Goal: Task Accomplishment & Management: Complete application form

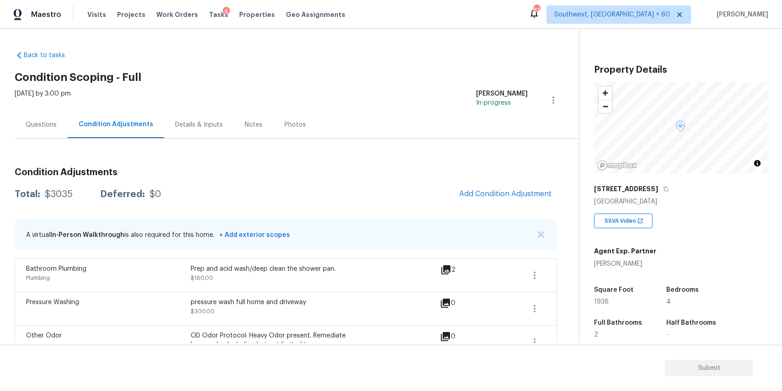
scroll to position [11, 0]
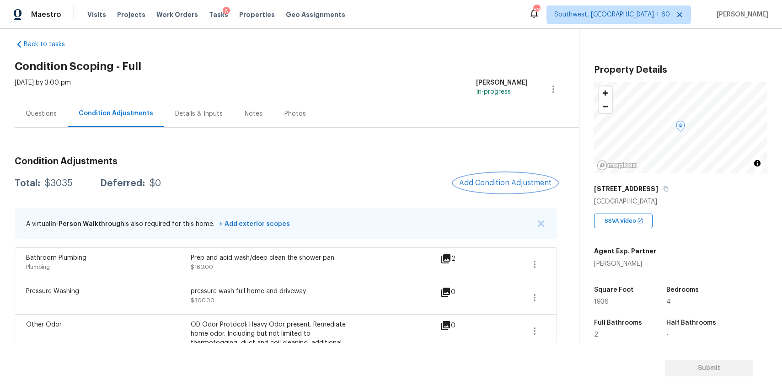
click at [517, 186] on span "Add Condition Adjustment" at bounding box center [505, 183] width 92 height 8
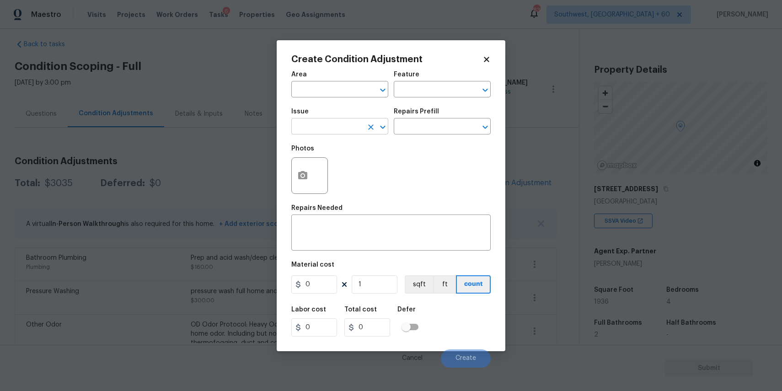
click at [330, 128] on input "text" at bounding box center [326, 127] width 71 height 14
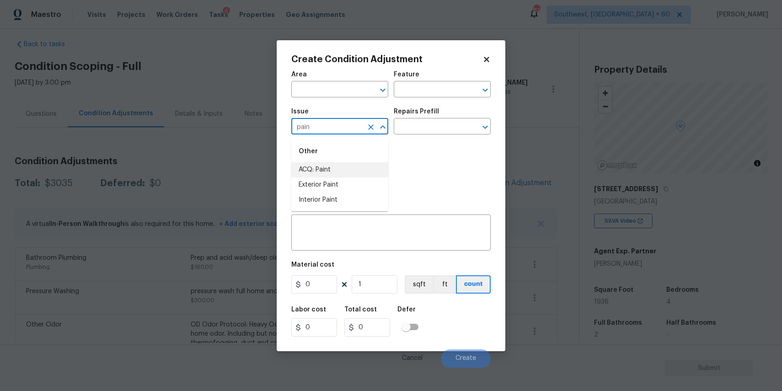
click at [334, 171] on li "ACQ: Paint" at bounding box center [339, 169] width 97 height 15
type input "ACQ: Paint"
click at [423, 136] on div "Issue ACQ: Paint ​ Repairs Prefill ​" at bounding box center [390, 121] width 199 height 37
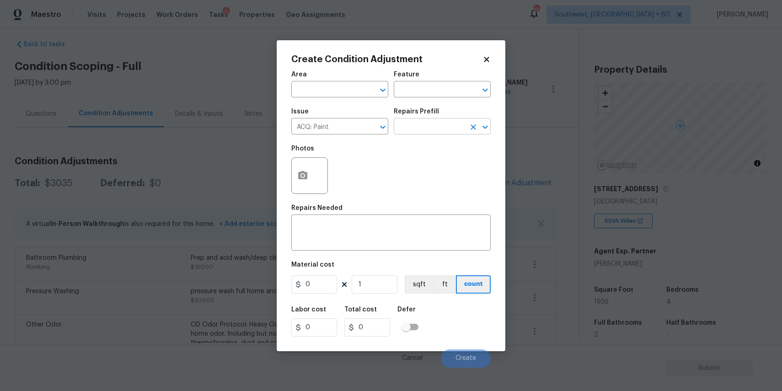
click at [434, 124] on input "text" at bounding box center [429, 127] width 71 height 14
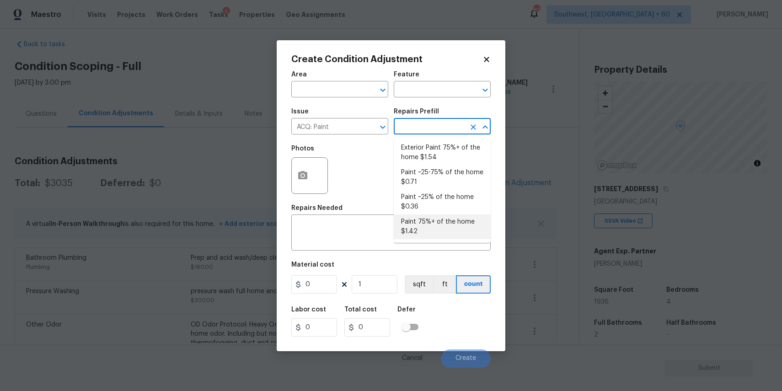
click at [456, 222] on li "Paint 75%+ of the home $1.42" at bounding box center [442, 227] width 97 height 25
type input "Acquisition"
type textarea "Acquisition Scope: 75%+ of the home will likely require interior paint"
type input "1.42"
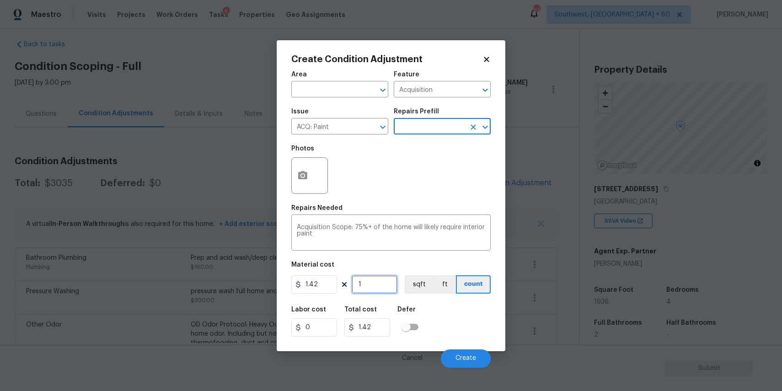
click at [372, 290] on input "1" at bounding box center [375, 284] width 46 height 18
type input "0"
type input "1"
type input "1.42"
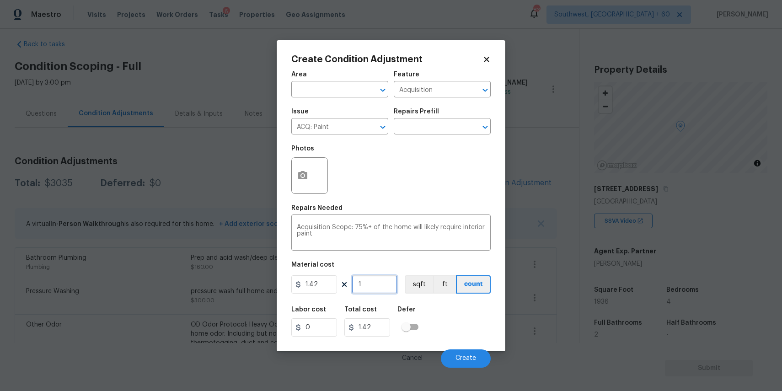
type input "19"
type input "26.98"
type input "193"
type input "274.06"
type input "1936"
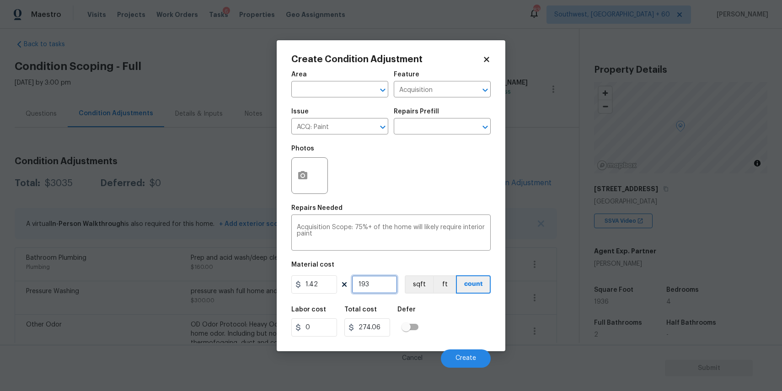
type input "2749.12"
type input "1936"
click at [307, 176] on icon "button" at bounding box center [302, 175] width 9 height 8
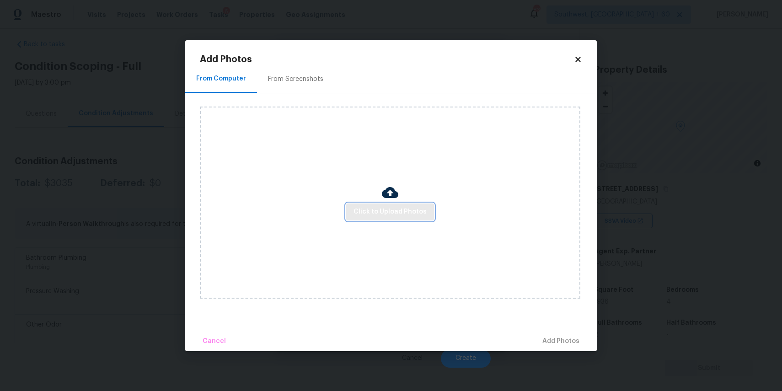
click at [387, 213] on span "Click to Upload Photos" at bounding box center [390, 211] width 73 height 11
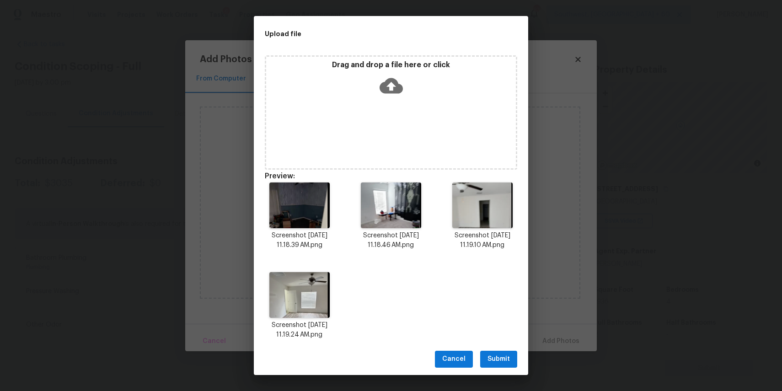
click at [500, 358] on span "Submit" at bounding box center [499, 359] width 22 height 11
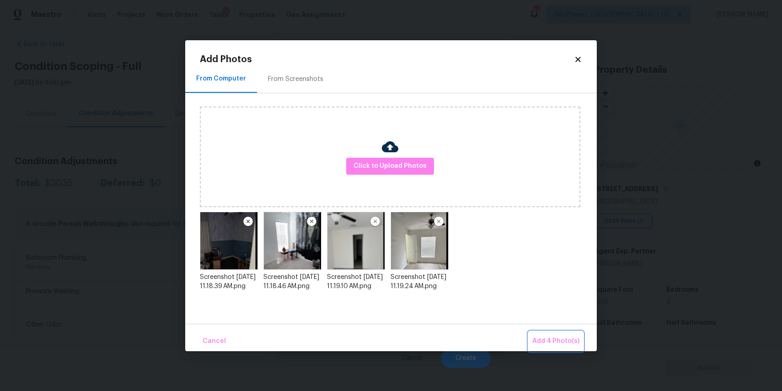
click at [555, 339] on span "Add 4 Photo(s)" at bounding box center [556, 341] width 47 height 11
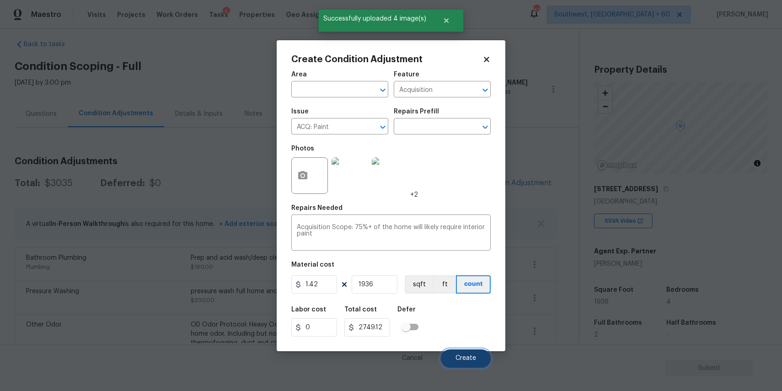
click at [462, 365] on button "Create" at bounding box center [466, 359] width 50 height 18
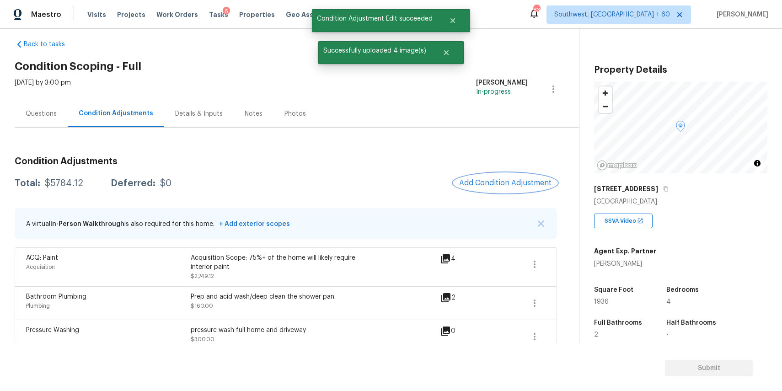
click at [514, 187] on span "Add Condition Adjustment" at bounding box center [505, 183] width 92 height 8
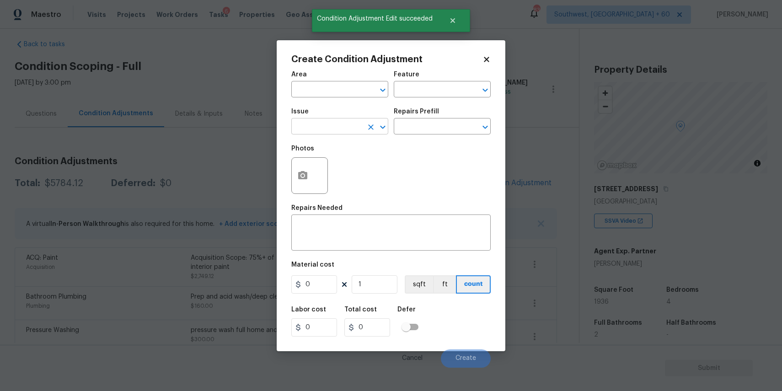
click at [346, 125] on input "text" at bounding box center [326, 127] width 71 height 14
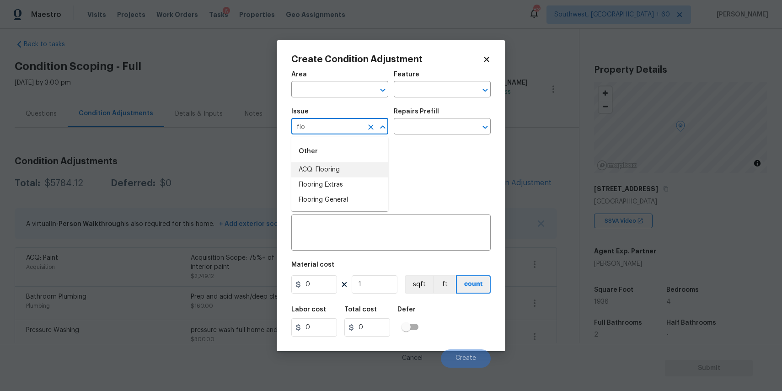
click at [352, 171] on li "ACQ: Flooring" at bounding box center [339, 169] width 97 height 15
type input "ACQ: Flooring"
click at [457, 130] on input "text" at bounding box center [429, 127] width 71 height 14
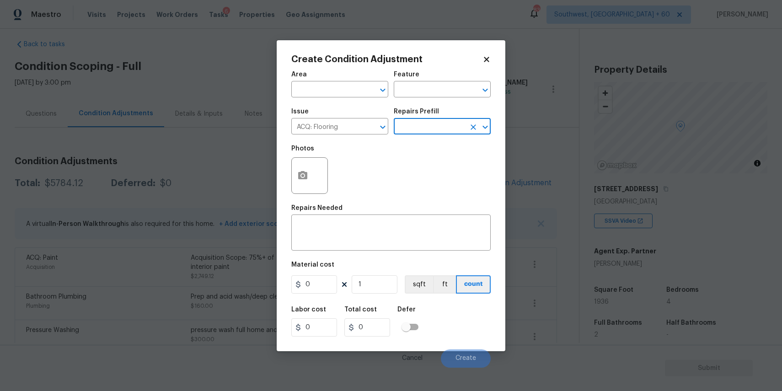
click at [428, 133] on input "text" at bounding box center [429, 127] width 71 height 14
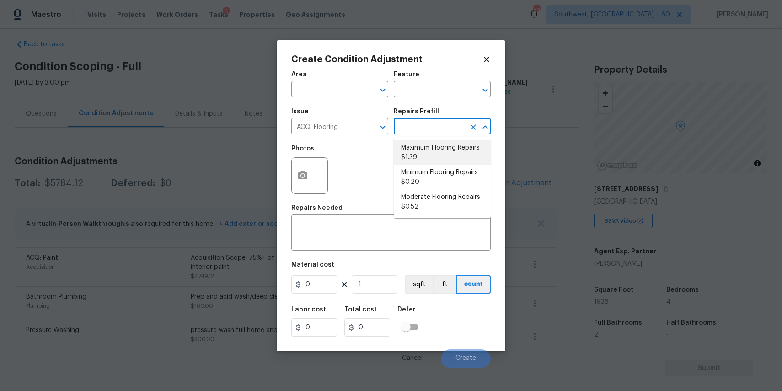
click at [452, 153] on li "Maximum Flooring Repairs $1.39" at bounding box center [442, 152] width 97 height 25
type input "Acquisition"
type textarea "Acquisition Scope: Maximum flooring repairs"
type input "1.39"
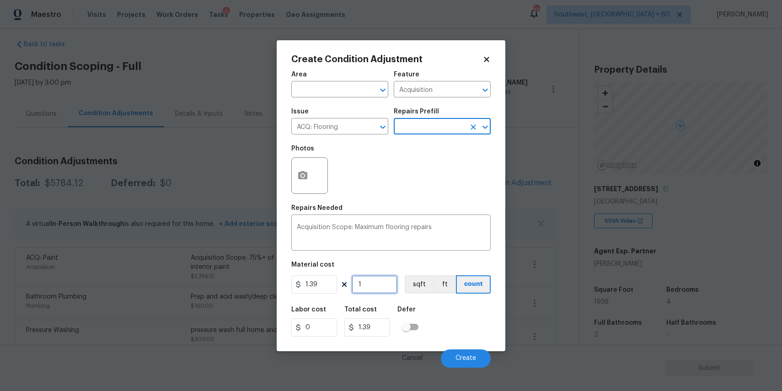
click at [383, 288] on input "1" at bounding box center [375, 284] width 46 height 18
type input "19"
type input "26.41"
type input "193"
type input "268.27"
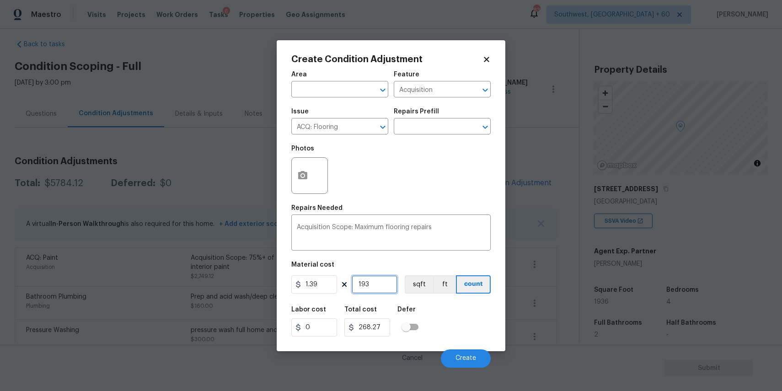
type input "1936"
type input "2691.04"
type input "1936"
click at [307, 185] on button "button" at bounding box center [303, 176] width 22 height 36
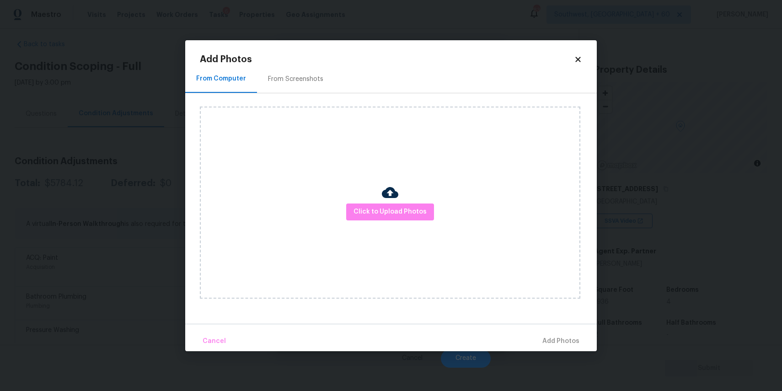
click at [392, 223] on div "Click to Upload Photos" at bounding box center [390, 203] width 381 height 192
click at [400, 214] on span "Click to Upload Photos" at bounding box center [390, 211] width 73 height 11
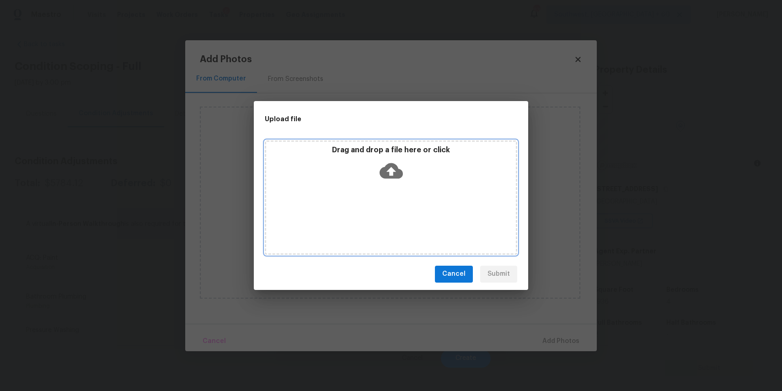
click at [400, 214] on div "Drag and drop a file here or click" at bounding box center [391, 197] width 253 height 114
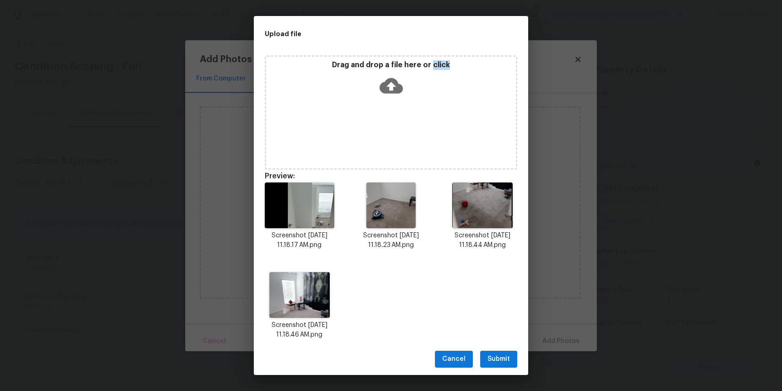
click at [507, 354] on span "Submit" at bounding box center [499, 359] width 22 height 11
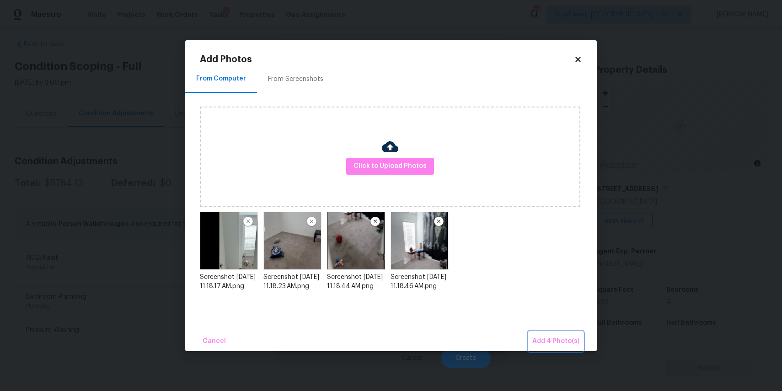
click at [563, 336] on span "Add 4 Photo(s)" at bounding box center [556, 341] width 47 height 11
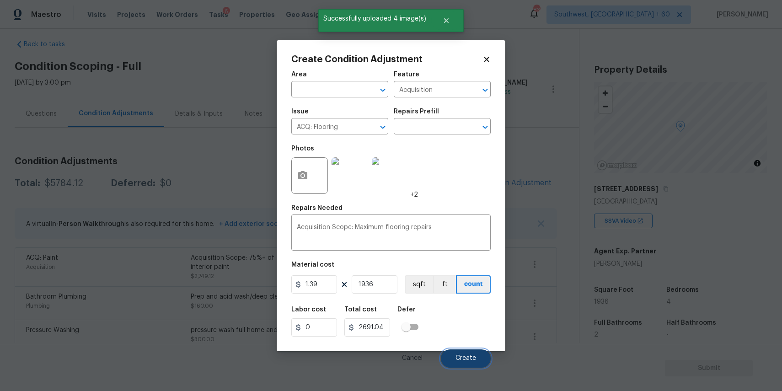
click at [471, 359] on span "Create" at bounding box center [466, 358] width 21 height 7
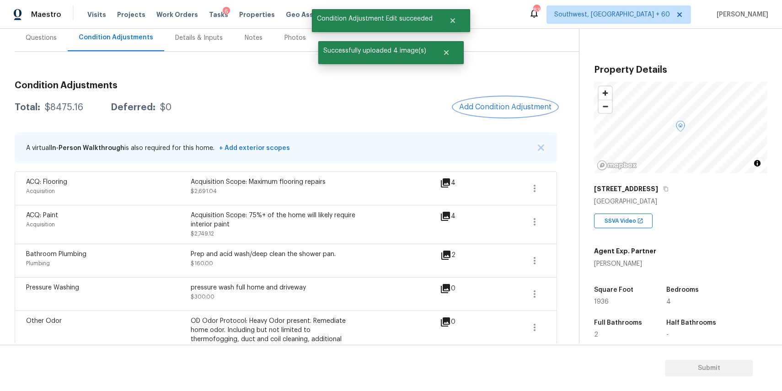
scroll to position [94, 0]
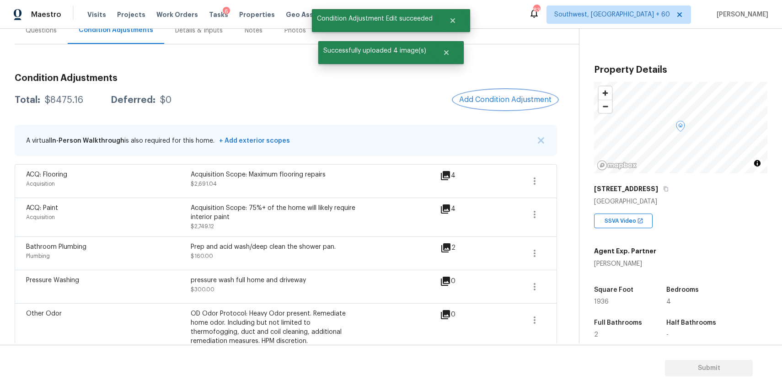
click at [498, 95] on button "Add Condition Adjustment" at bounding box center [505, 99] width 103 height 19
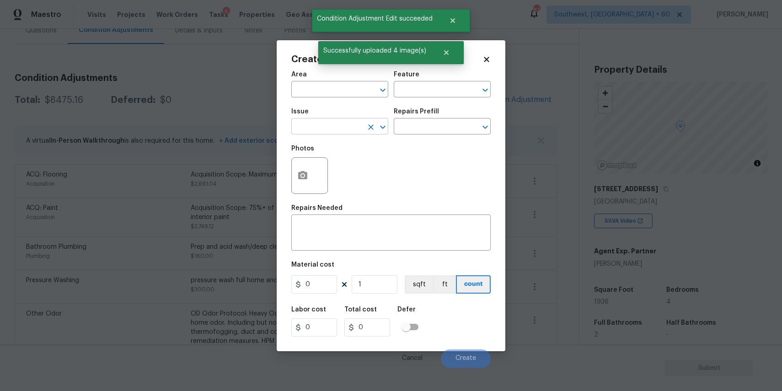
click at [320, 131] on input "text" at bounding box center [326, 127] width 71 height 14
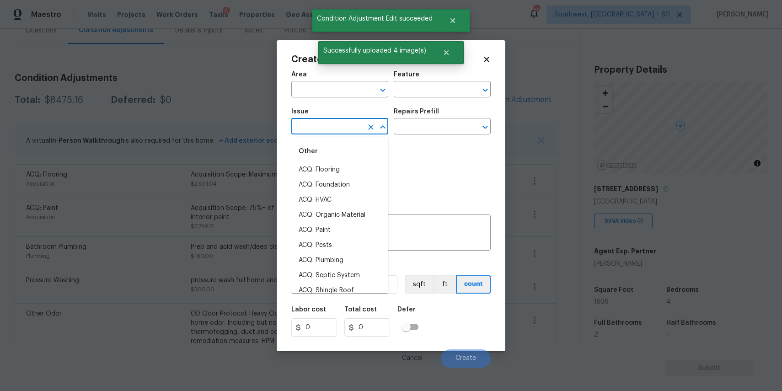
click at [320, 131] on input "text" at bounding box center [326, 127] width 71 height 14
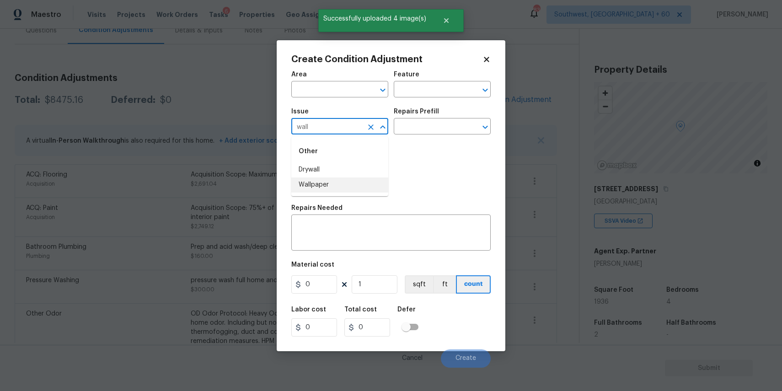
click at [336, 187] on li "Wallpaper" at bounding box center [339, 185] width 97 height 15
type input "Wallpaper"
click at [440, 118] on div "Repairs Prefill" at bounding box center [442, 114] width 97 height 12
click at [445, 129] on input "text" at bounding box center [429, 127] width 71 height 14
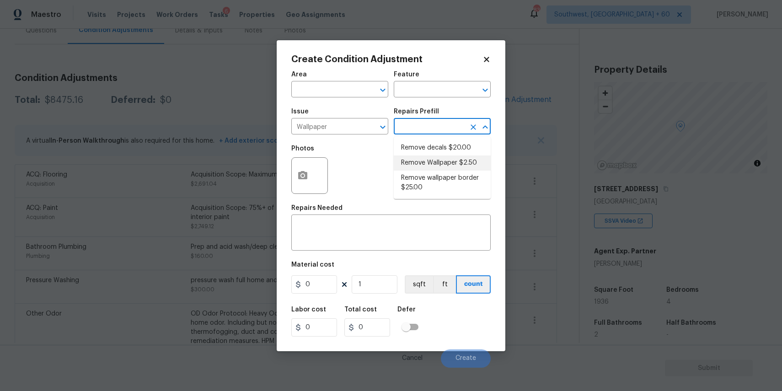
click at [442, 163] on li "Remove Wallpaper $2.50" at bounding box center [442, 163] width 97 height 15
type input "Walls and Ceiling"
type textarea "Remove wallpaper and texture walls to best match existing conditions"
type input "2.5"
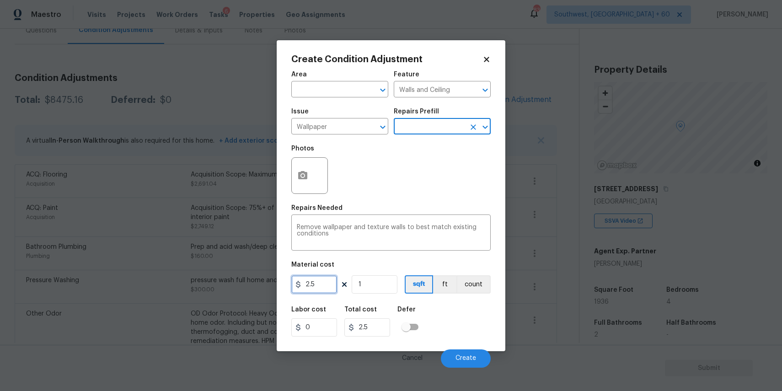
click at [322, 286] on input "2.5" at bounding box center [314, 284] width 46 height 18
type input "150"
click at [304, 178] on icon "button" at bounding box center [302, 175] width 9 height 8
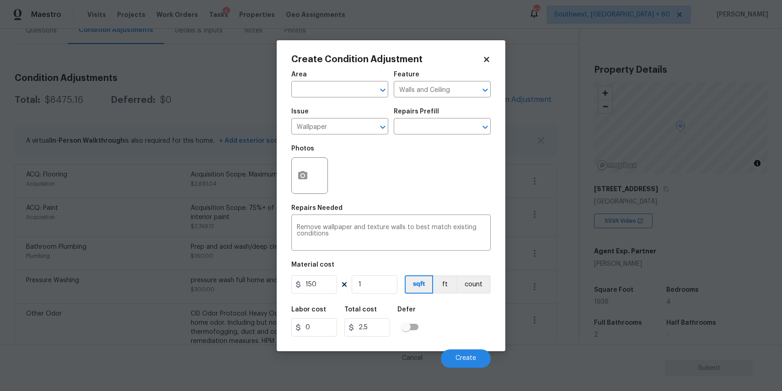
type input "150"
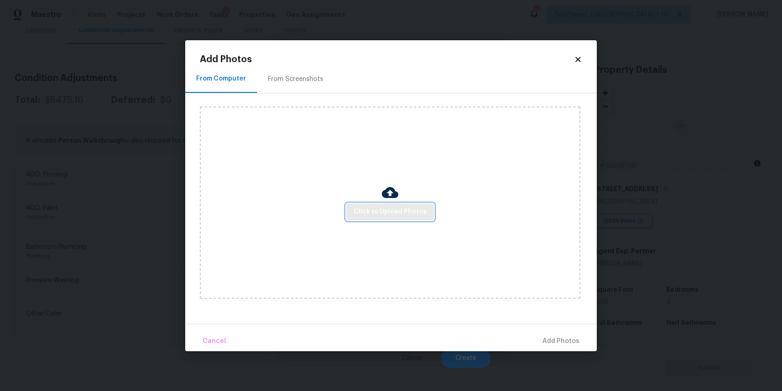
click at [383, 213] on span "Click to Upload Photos" at bounding box center [390, 211] width 73 height 11
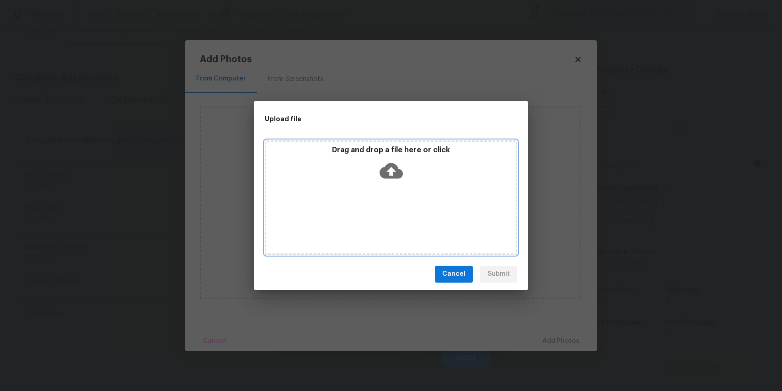
click at [383, 213] on div "Drag and drop a file here or click" at bounding box center [391, 197] width 253 height 114
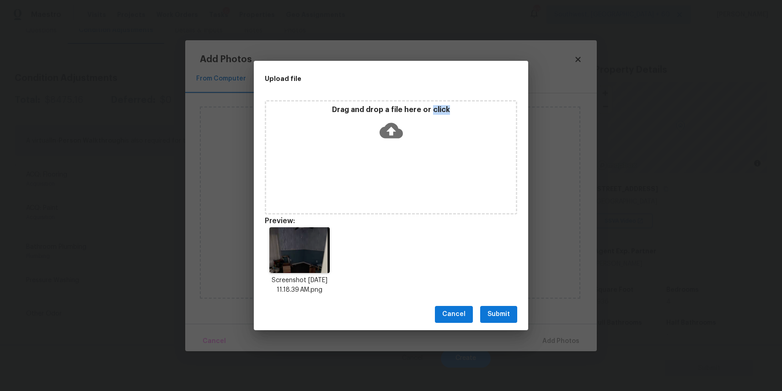
click at [493, 313] on span "Submit" at bounding box center [499, 314] width 22 height 11
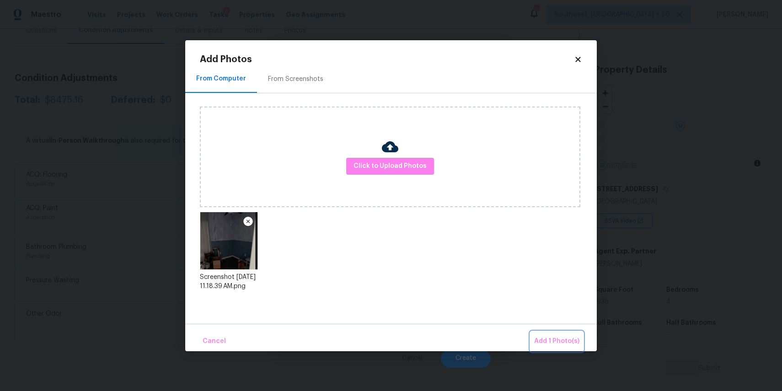
click at [564, 339] on span "Add 1 Photo(s)" at bounding box center [556, 341] width 45 height 11
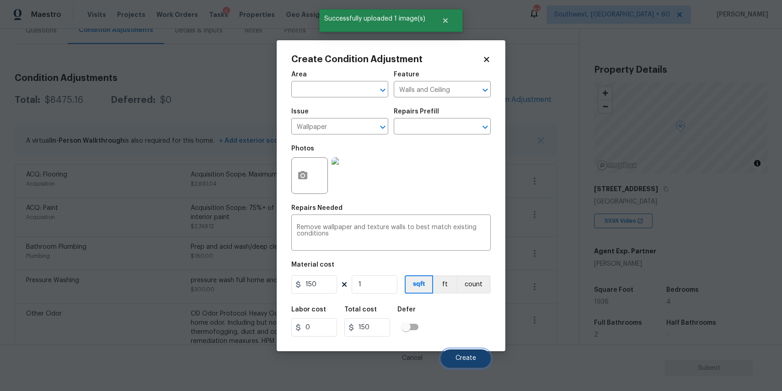
click at [464, 354] on button "Create" at bounding box center [466, 359] width 50 height 18
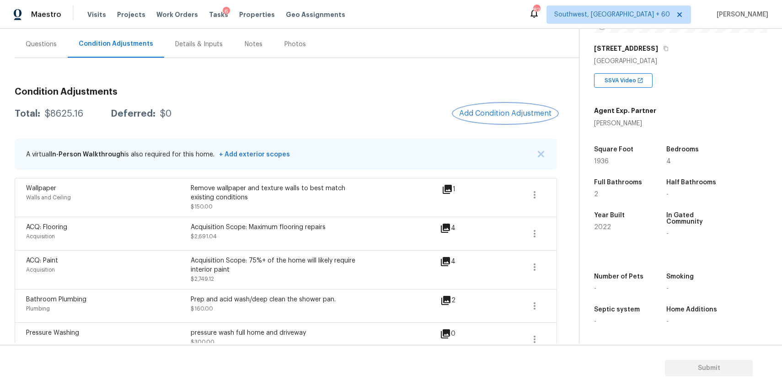
scroll to position [44, 0]
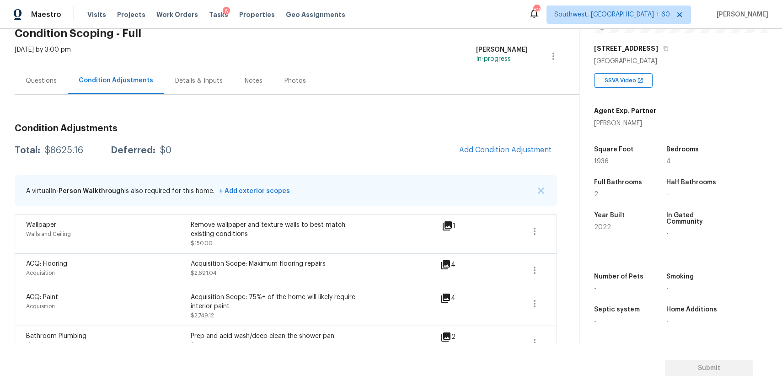
click at [54, 84] on div "Questions" at bounding box center [41, 80] width 31 height 9
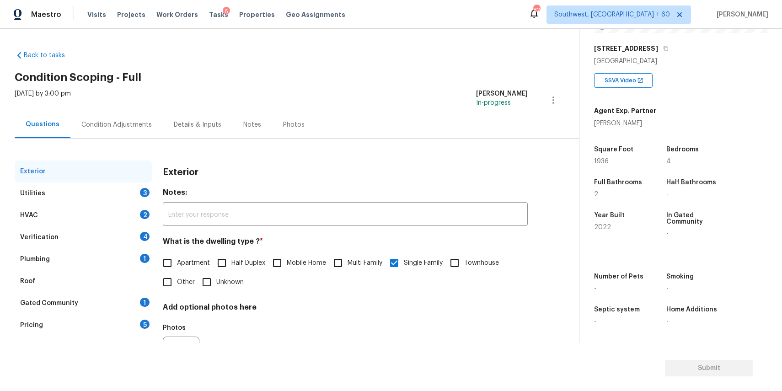
click at [120, 200] on div "Utilities 3" at bounding box center [83, 194] width 137 height 22
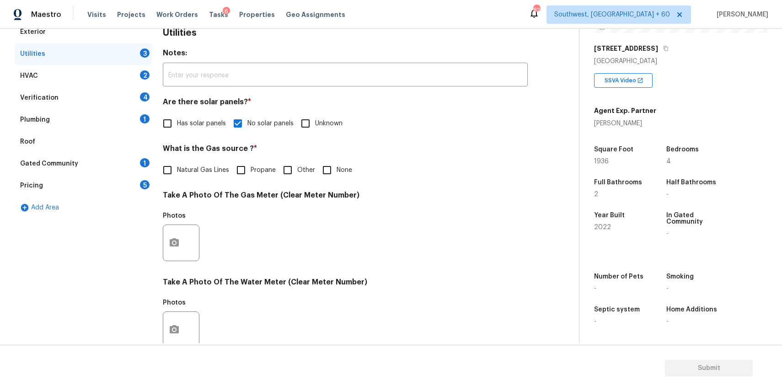
scroll to position [145, 0]
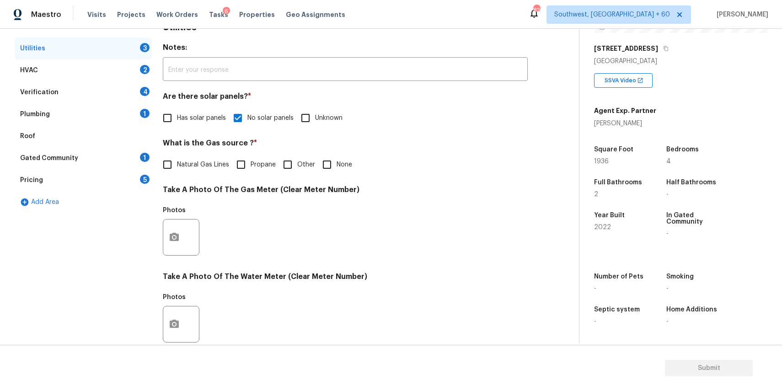
click at [334, 159] on input "None" at bounding box center [327, 164] width 19 height 19
checkbox input "true"
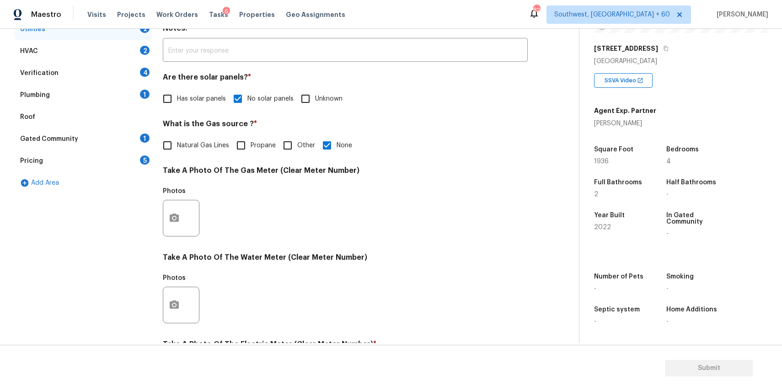
scroll to position [194, 0]
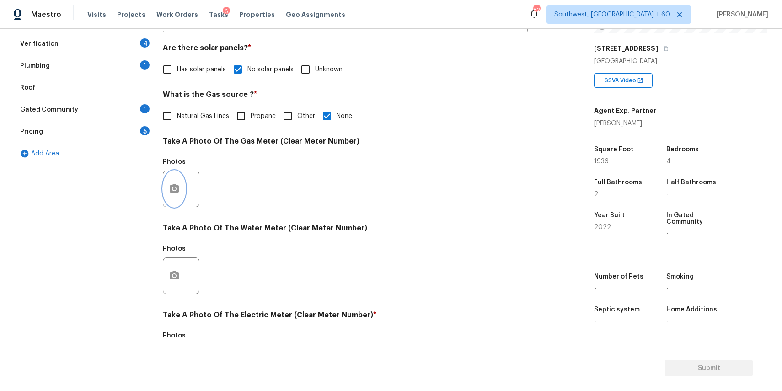
click at [174, 193] on icon "button" at bounding box center [174, 188] width 11 height 11
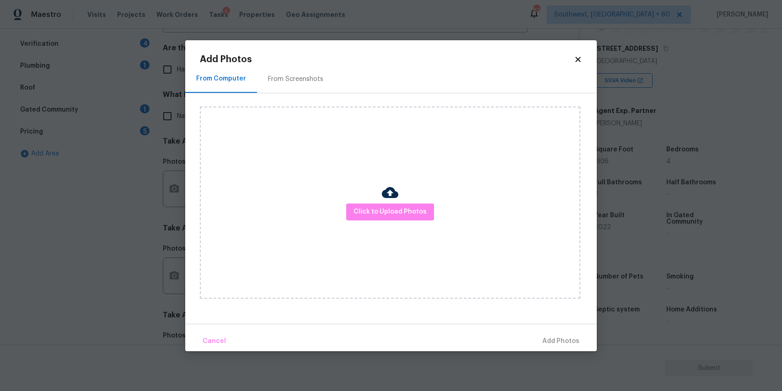
click at [365, 200] on div "Click to Upload Photos" at bounding box center [390, 203] width 381 height 192
click at [386, 213] on span "Click to Upload Photos" at bounding box center [390, 211] width 73 height 11
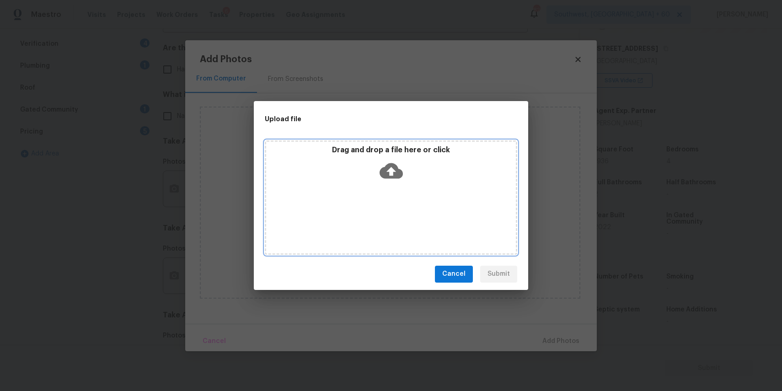
click at [392, 175] on icon at bounding box center [391, 170] width 23 height 23
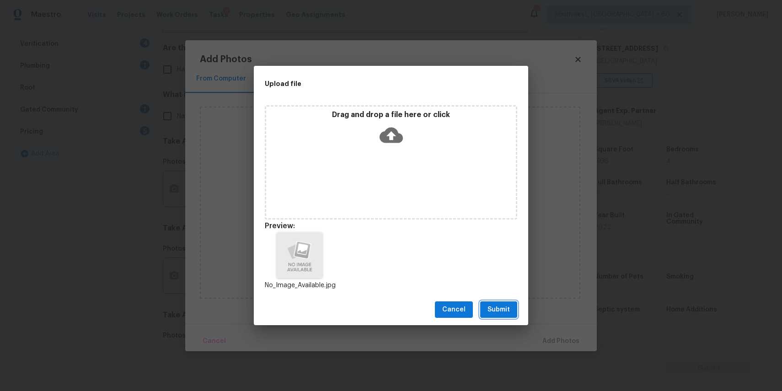
click at [491, 313] on span "Submit" at bounding box center [499, 309] width 22 height 11
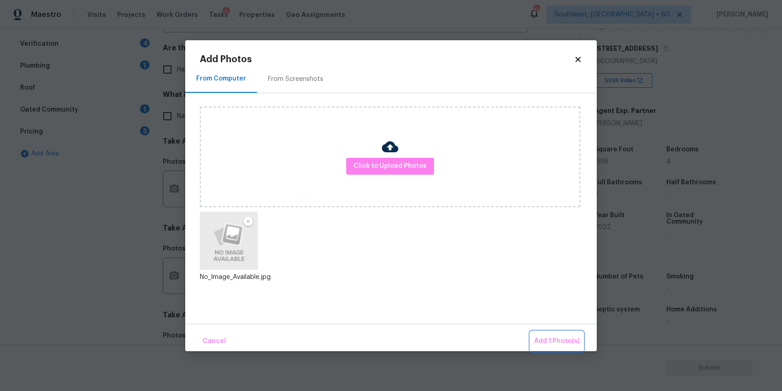
click at [566, 341] on span "Add 1 Photo(s)" at bounding box center [556, 341] width 45 height 11
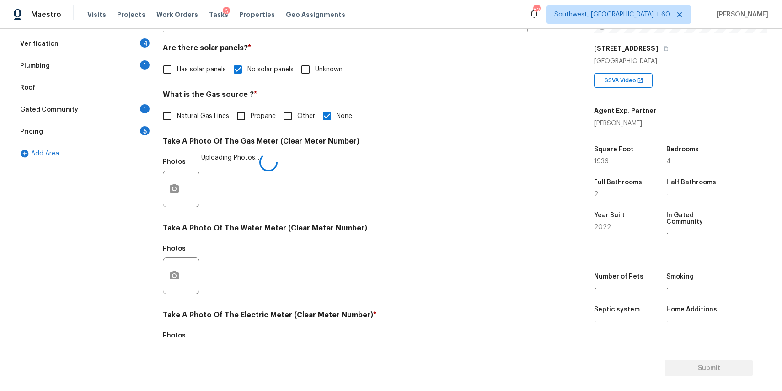
click at [157, 297] on div "Exterior Utilities 2 HVAC 2 Verification 4 Plumbing 1 Roof Gated Community 1 Pr…" at bounding box center [286, 205] width 543 height 477
click at [173, 271] on icon "button" at bounding box center [174, 275] width 9 height 8
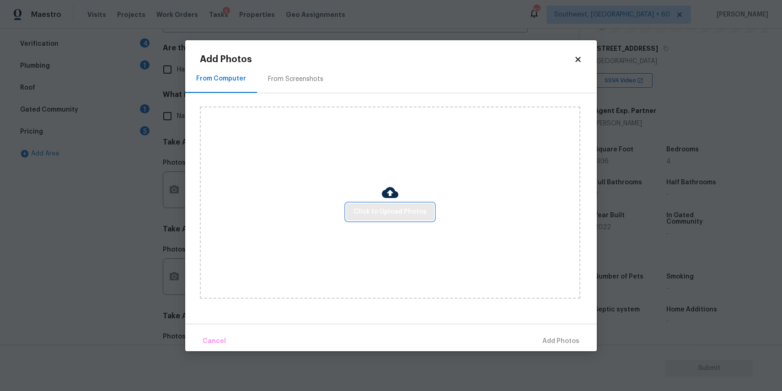
click at [381, 218] on button "Click to Upload Photos" at bounding box center [390, 212] width 88 height 17
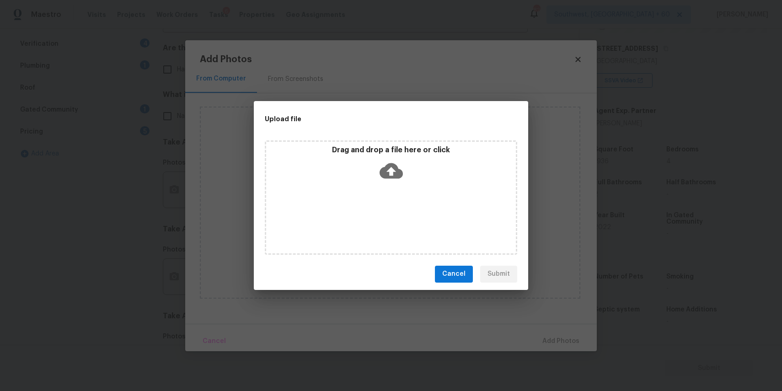
click at [374, 200] on div "Drag and drop a file here or click" at bounding box center [391, 197] width 253 height 114
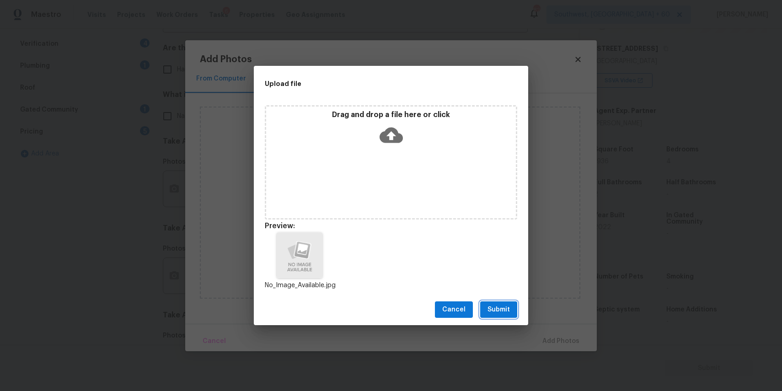
click at [498, 313] on span "Submit" at bounding box center [499, 309] width 22 height 11
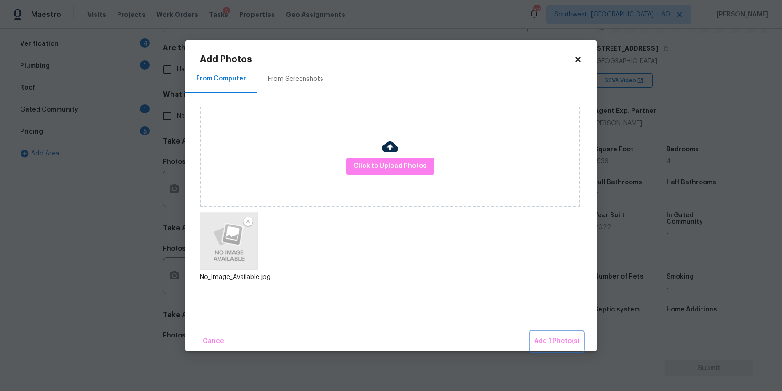
click at [550, 338] on span "Add 1 Photo(s)" at bounding box center [556, 341] width 45 height 11
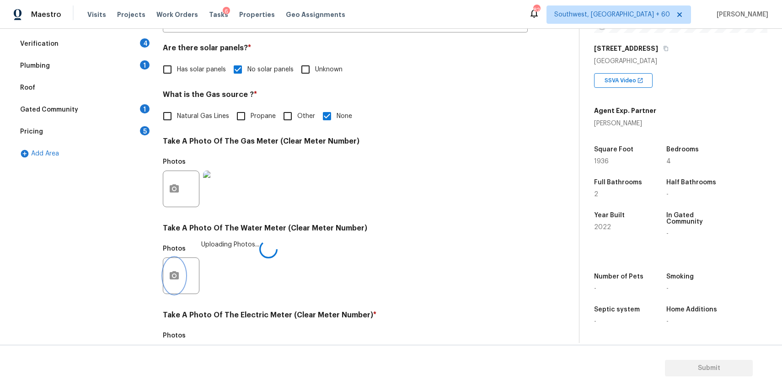
scroll to position [297, 0]
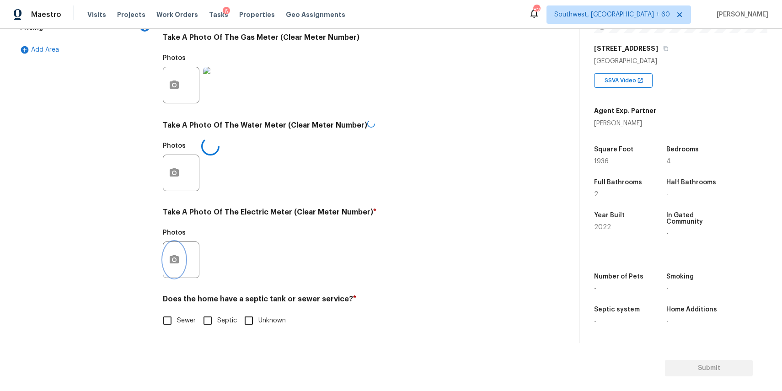
click at [180, 267] on button "button" at bounding box center [174, 260] width 22 height 36
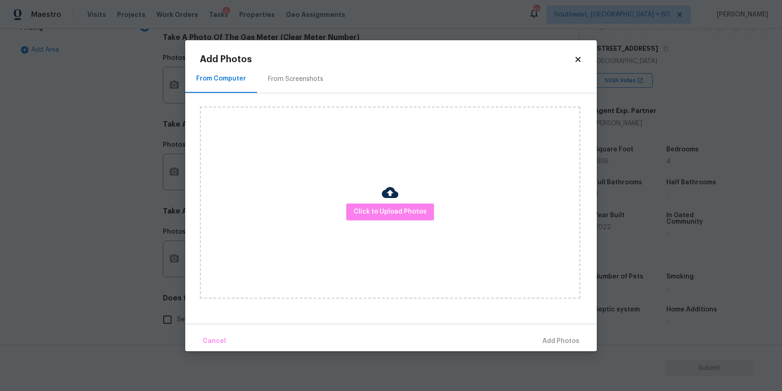
click at [443, 216] on div "Click to Upload Photos" at bounding box center [390, 203] width 381 height 192
click at [418, 211] on span "Click to Upload Photos" at bounding box center [390, 211] width 73 height 11
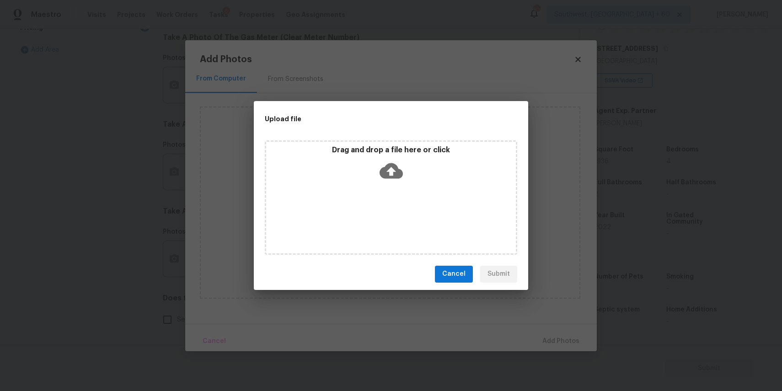
click at [384, 171] on icon at bounding box center [391, 171] width 23 height 16
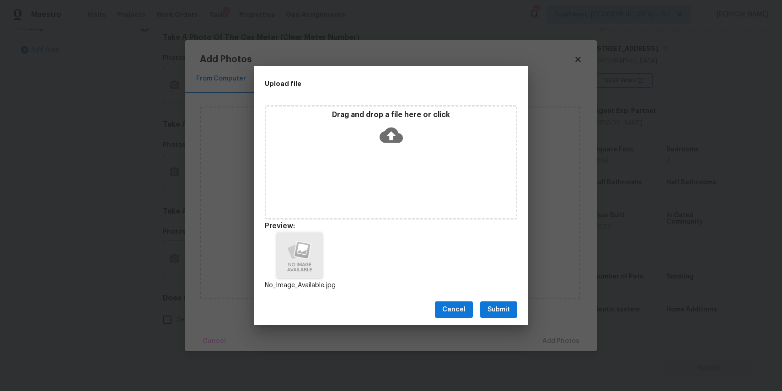
click at [495, 314] on span "Submit" at bounding box center [499, 309] width 22 height 11
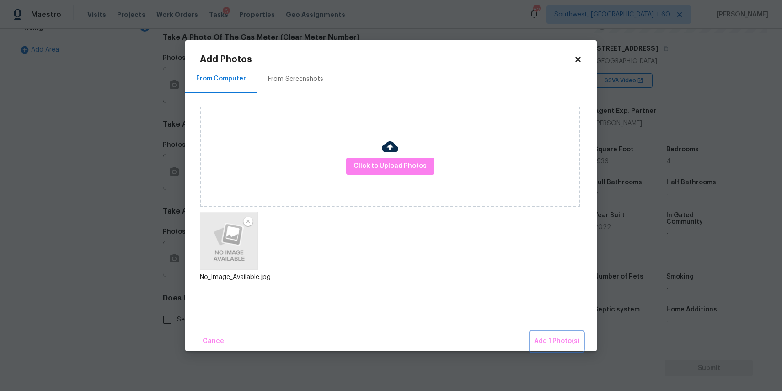
click at [559, 348] on button "Add 1 Photo(s)" at bounding box center [557, 342] width 53 height 20
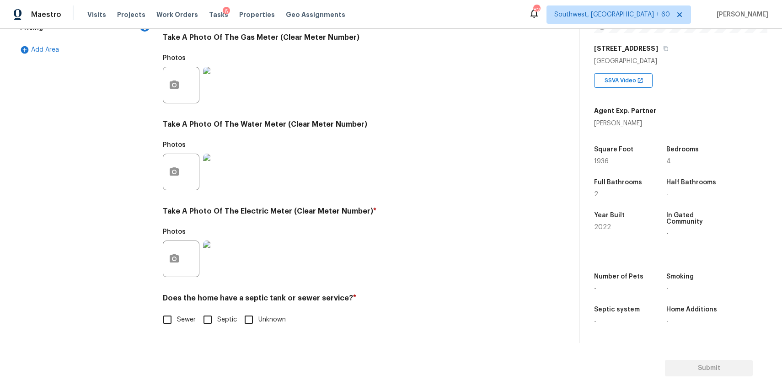
click at [180, 312] on label "Sewer" at bounding box center [177, 319] width 38 height 19
click at [177, 312] on input "Sewer" at bounding box center [167, 319] width 19 height 19
checkbox input "true"
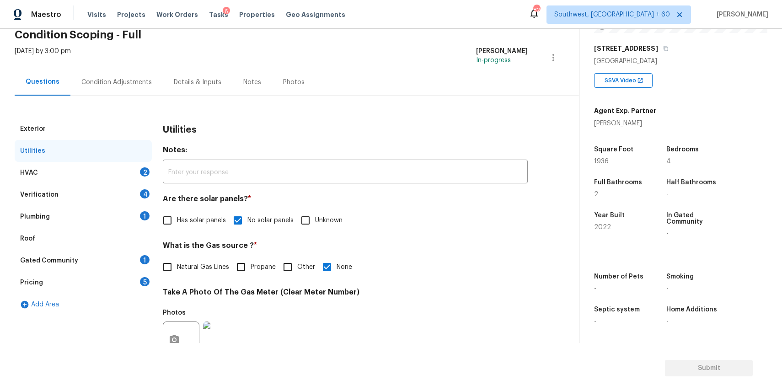
scroll to position [0, 0]
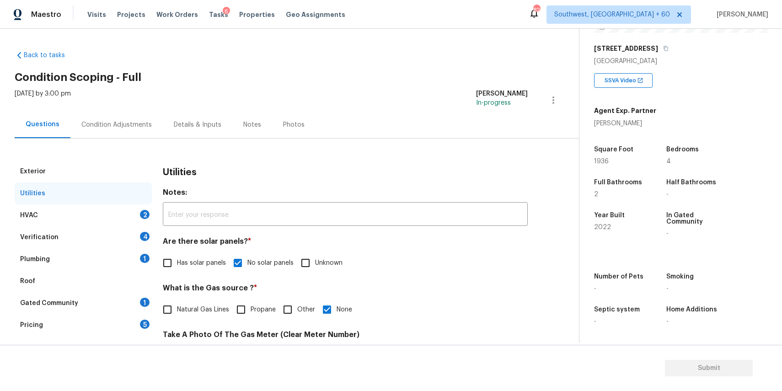
click at [106, 212] on div "HVAC 2" at bounding box center [83, 216] width 137 height 22
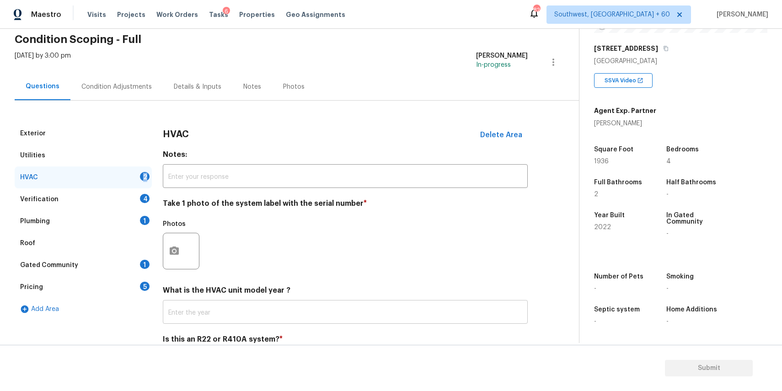
scroll to position [80, 0]
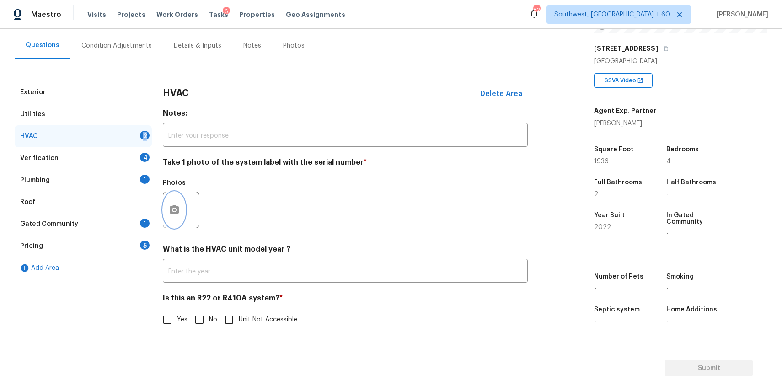
click at [182, 204] on button "button" at bounding box center [174, 210] width 22 height 36
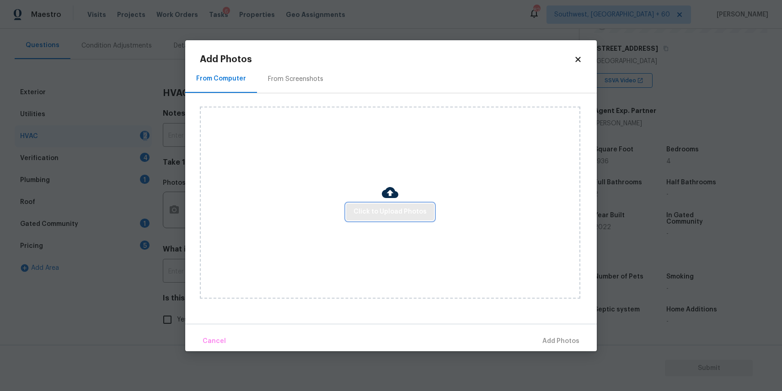
click at [423, 205] on button "Click to Upload Photos" at bounding box center [390, 212] width 88 height 17
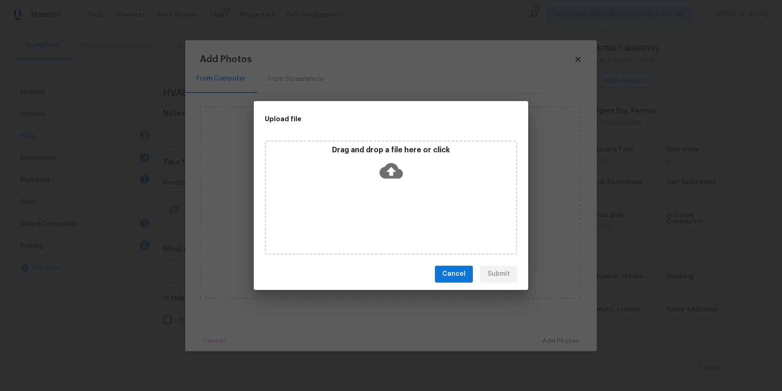
click at [423, 205] on div "Drag and drop a file here or click" at bounding box center [391, 197] width 253 height 114
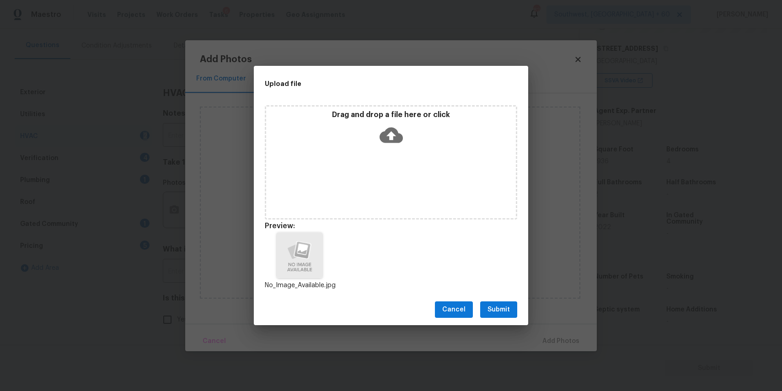
click at [490, 312] on span "Submit" at bounding box center [499, 309] width 22 height 11
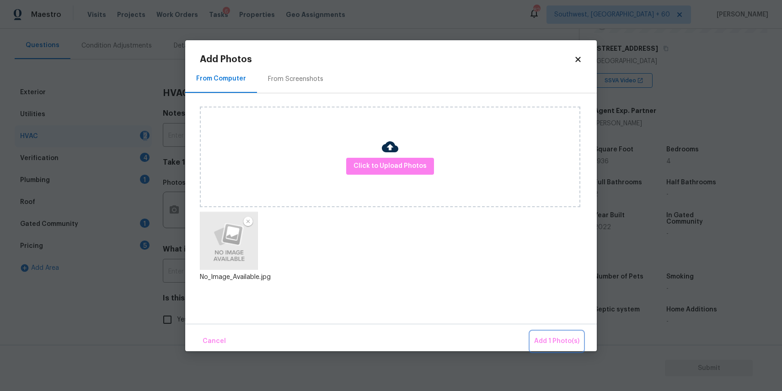
click at [547, 346] on span "Add 1 Photo(s)" at bounding box center [556, 341] width 45 height 11
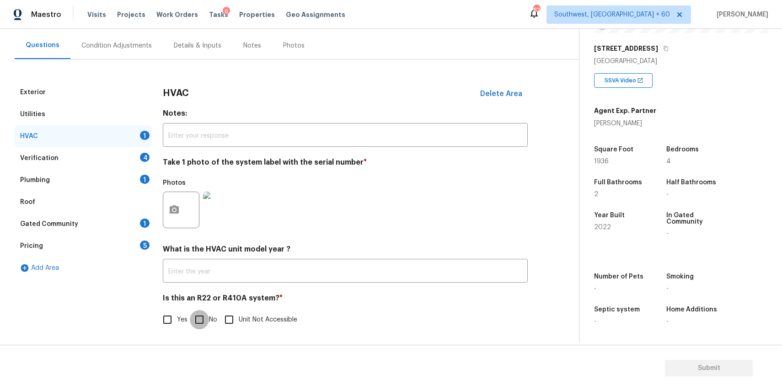
click at [202, 318] on input "No" at bounding box center [199, 319] width 19 height 19
checkbox input "true"
click at [132, 162] on div "Verification 4" at bounding box center [83, 158] width 137 height 22
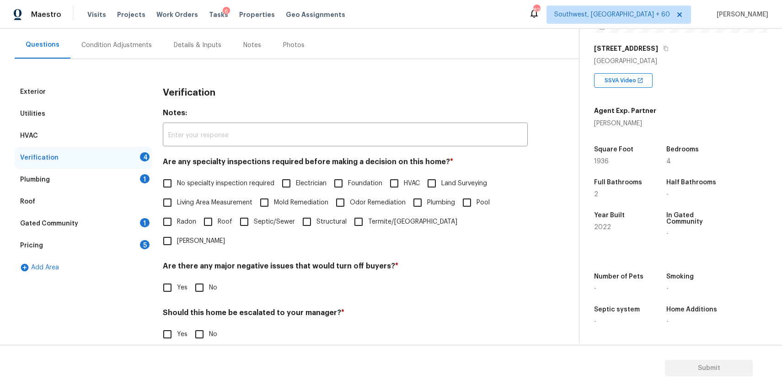
click at [220, 189] on label "No specialty inspection required" at bounding box center [216, 183] width 117 height 19
click at [177, 189] on input "No specialty inspection required" at bounding box center [167, 183] width 19 height 19
checkbox input "true"
click at [204, 278] on input "No" at bounding box center [199, 287] width 19 height 19
checkbox input "true"
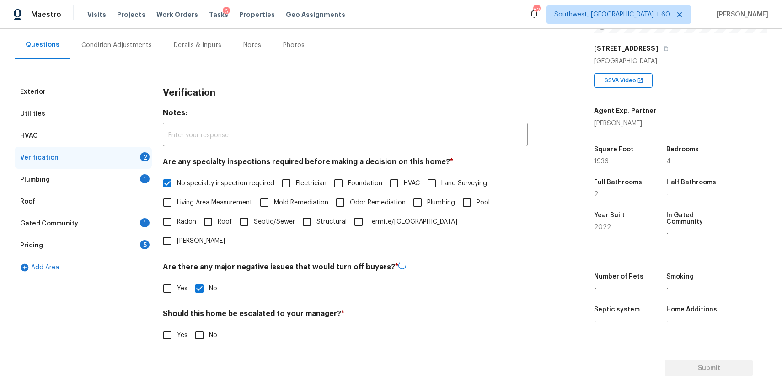
click at [201, 326] on input "No" at bounding box center [199, 335] width 19 height 19
checkbox input "true"
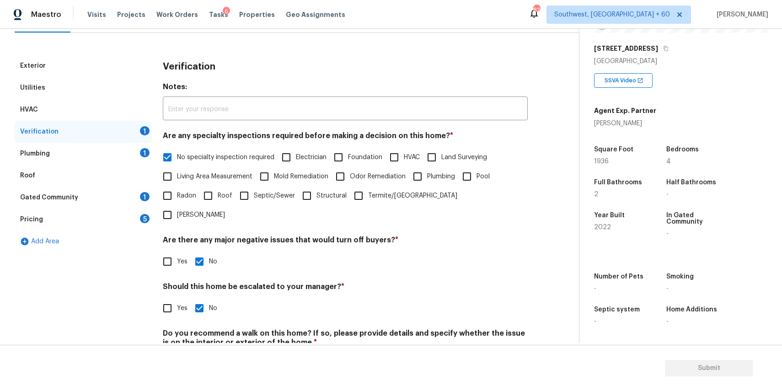
scroll to position [129, 0]
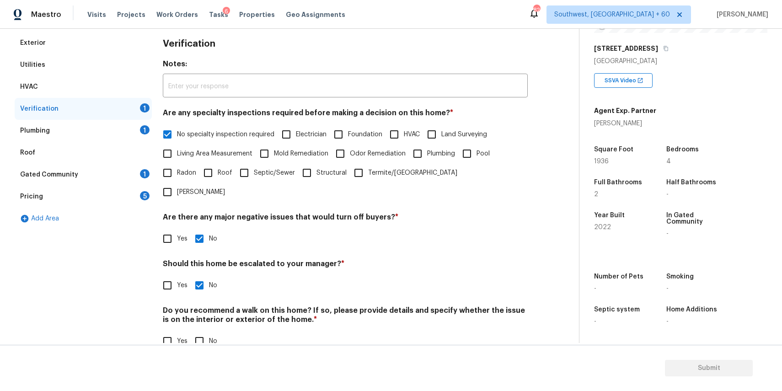
click at [204, 332] on input "No" at bounding box center [199, 341] width 19 height 19
checkbox input "true"
click at [115, 112] on div "Verification" at bounding box center [83, 109] width 137 height 22
click at [122, 128] on div "Plumbing 1" at bounding box center [83, 131] width 137 height 22
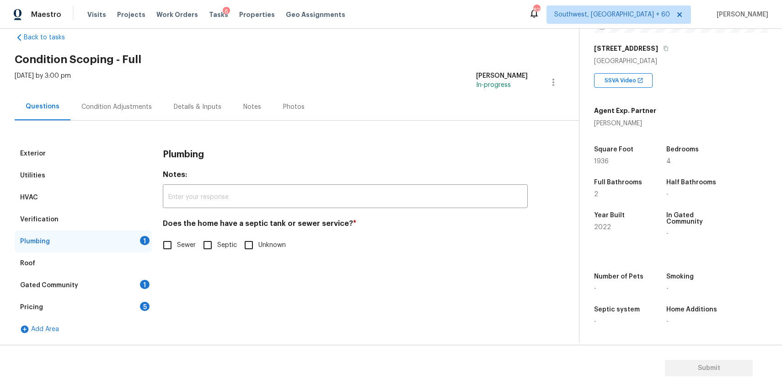
scroll to position [18, 0]
click at [185, 246] on span "Sewer" at bounding box center [186, 246] width 19 height 10
click at [177, 246] on input "Sewer" at bounding box center [167, 245] width 19 height 19
checkbox input "true"
click at [111, 281] on div "Gated Community 1" at bounding box center [83, 286] width 137 height 22
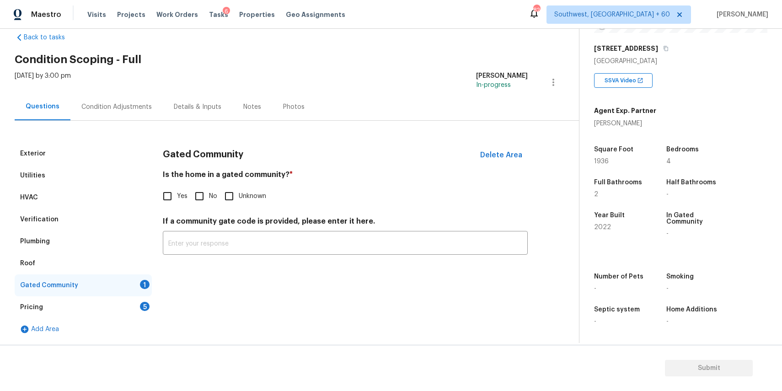
click at [195, 204] on input "No" at bounding box center [199, 196] width 19 height 19
checkbox input "true"
click at [119, 306] on div "Pricing 5" at bounding box center [83, 307] width 137 height 22
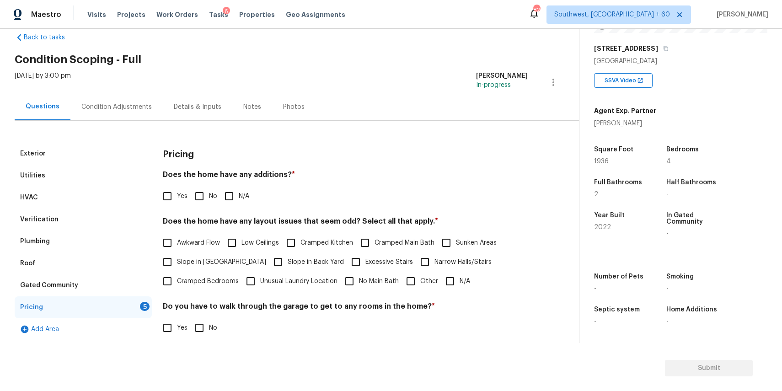
click at [231, 190] on input "N/A" at bounding box center [229, 196] width 19 height 19
checkbox input "true"
click at [447, 281] on input "N/A" at bounding box center [450, 281] width 19 height 19
checkbox input "true"
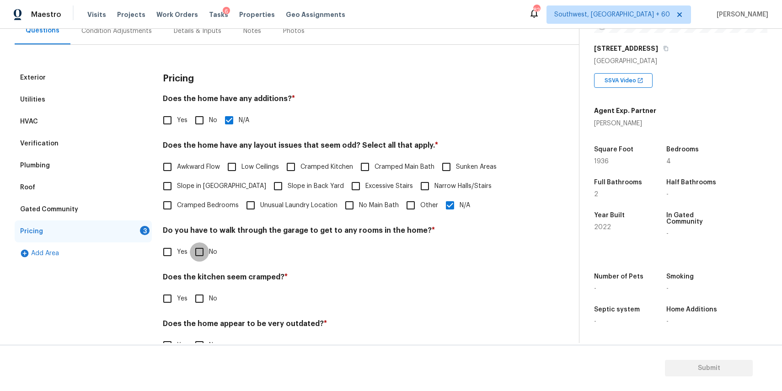
click at [207, 245] on input "No" at bounding box center [199, 251] width 19 height 19
checkbox input "false"
click at [203, 299] on input "No" at bounding box center [199, 298] width 19 height 19
checkbox input "true"
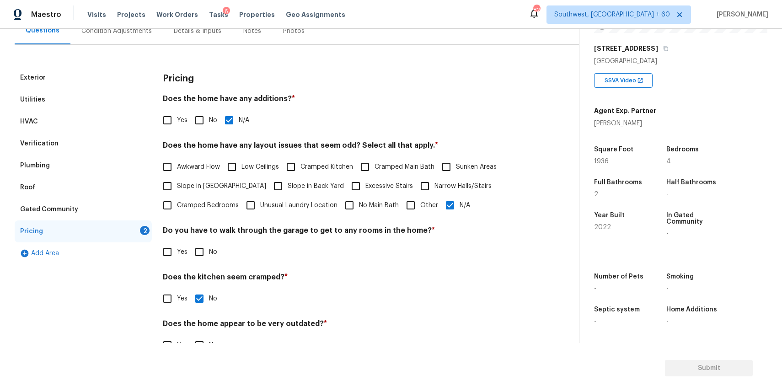
click at [208, 254] on input "No" at bounding box center [199, 251] width 19 height 19
checkbox input "true"
click at [212, 331] on h4 "Does the home appear to be very outdated? *" at bounding box center [345, 325] width 365 height 13
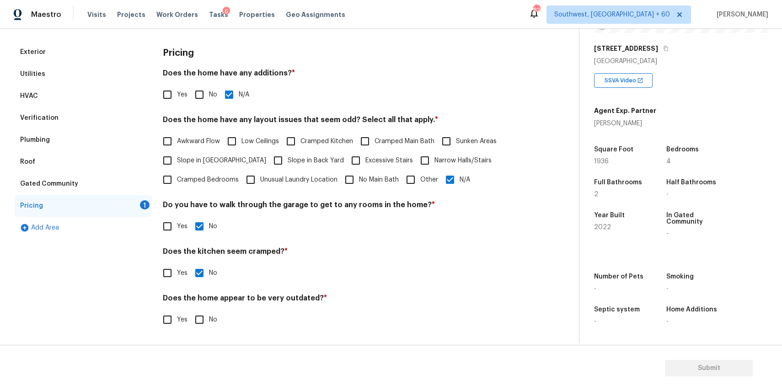
click at [205, 324] on input "No" at bounding box center [199, 319] width 19 height 19
checkbox input "true"
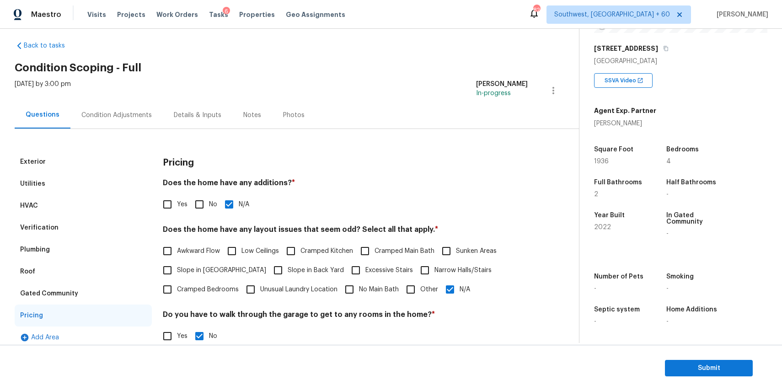
scroll to position [0, 0]
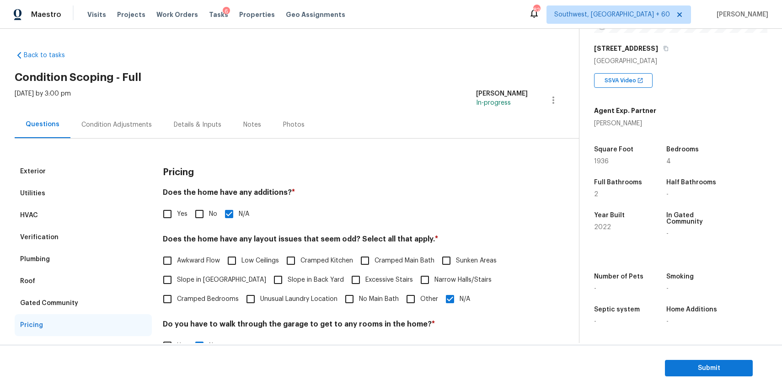
click at [142, 119] on div "Condition Adjustments" at bounding box center [116, 124] width 92 height 27
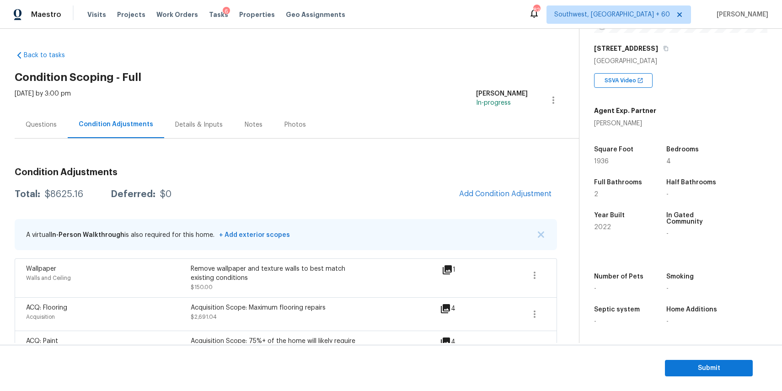
click at [56, 192] on div "$8625.16" at bounding box center [64, 194] width 38 height 9
copy div "8625.16"
click at [52, 116] on div "Questions" at bounding box center [41, 124] width 53 height 27
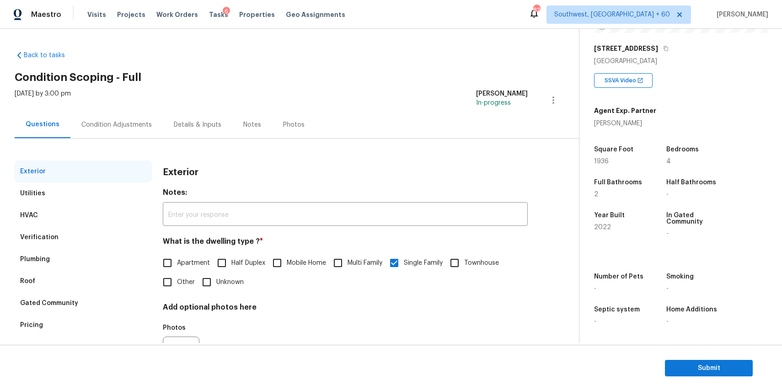
click at [124, 122] on div "Condition Adjustments" at bounding box center [116, 124] width 70 height 9
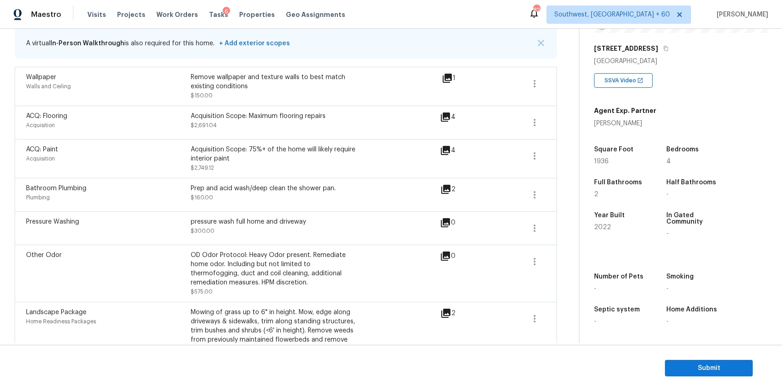
scroll to position [239, 0]
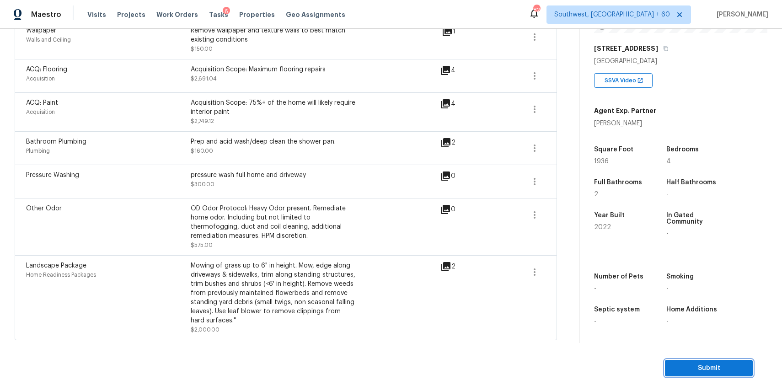
click at [694, 366] on span "Submit" at bounding box center [709, 368] width 73 height 11
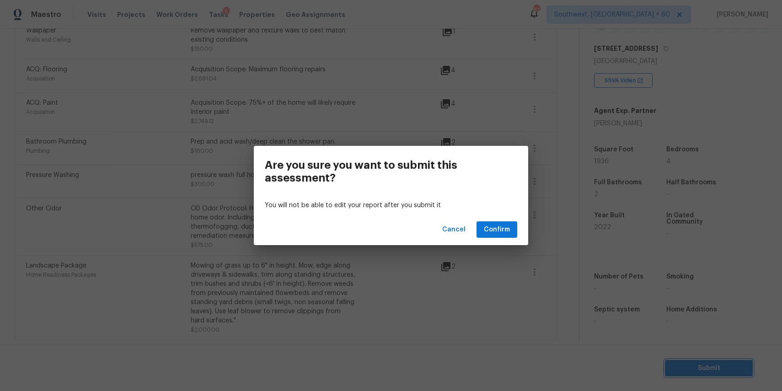
click at [485, 261] on div "Are you sure you want to submit this assessment? You will not be able to edit y…" at bounding box center [391, 195] width 782 height 391
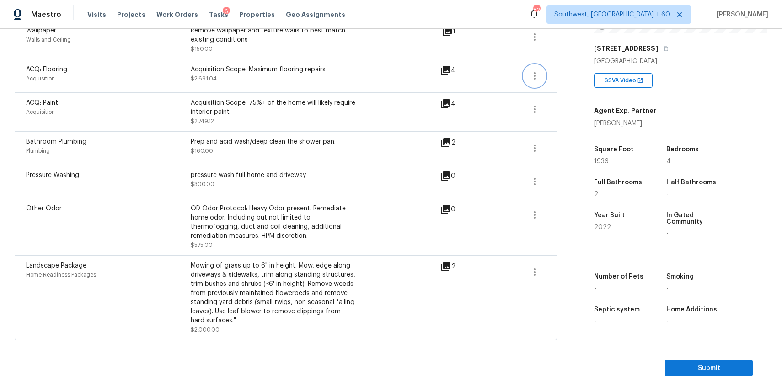
click at [529, 75] on button "button" at bounding box center [535, 76] width 22 height 22
click at [564, 80] on link "Edit" at bounding box center [587, 74] width 78 height 14
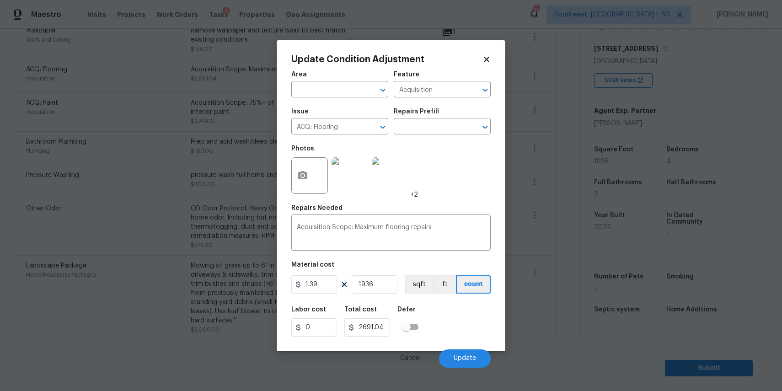
click at [485, 119] on div "Repairs Prefill" at bounding box center [442, 114] width 97 height 12
click at [517, 125] on body "Maestro Visits Projects Work Orders Tasks 6 Properties Geo Assignments 828 Sout…" at bounding box center [391, 195] width 782 height 391
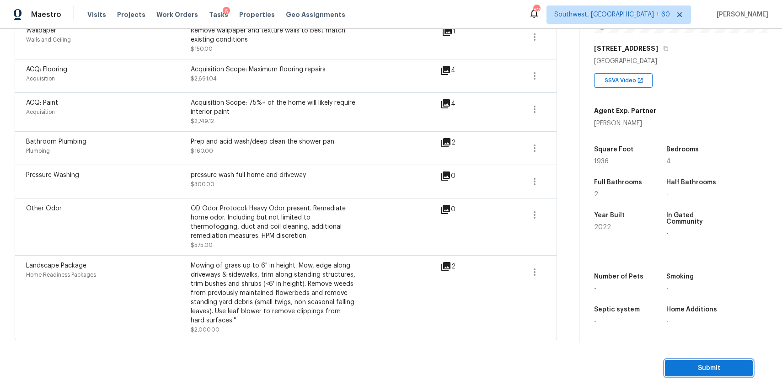
click at [711, 361] on button "Submit" at bounding box center [709, 368] width 88 height 17
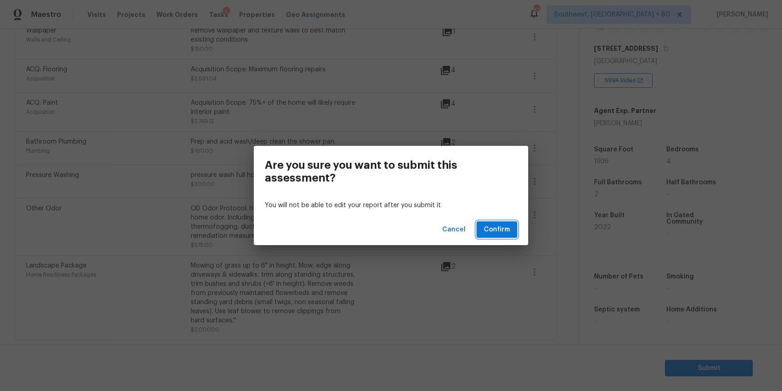
click at [506, 228] on span "Confirm" at bounding box center [497, 229] width 26 height 11
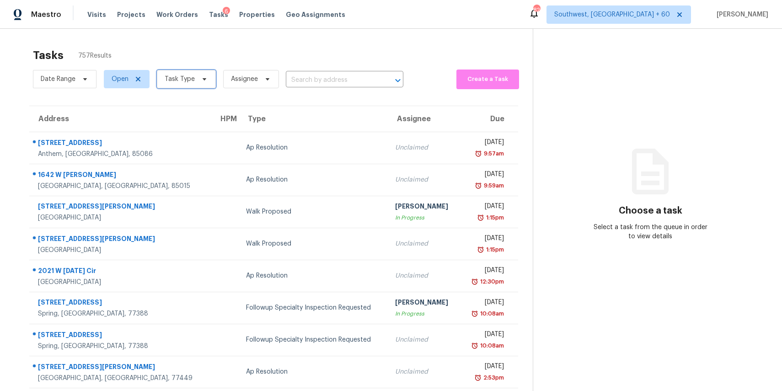
click at [184, 77] on span "Task Type" at bounding box center [180, 79] width 30 height 9
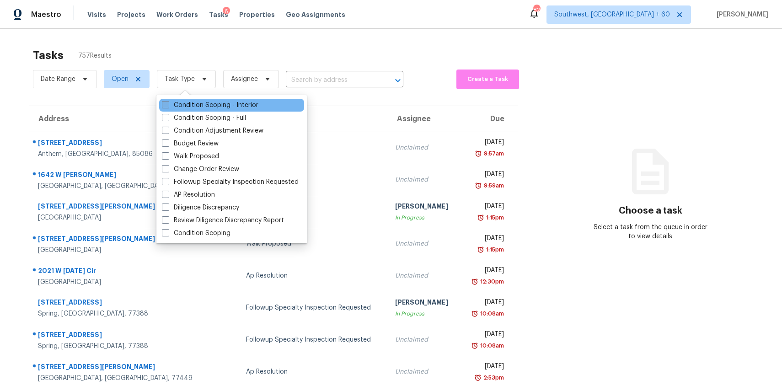
click at [195, 103] on label "Condition Scoping - Interior" at bounding box center [210, 105] width 97 height 9
click at [168, 103] on input "Condition Scoping - Interior" at bounding box center [165, 104] width 6 height 6
checkbox input "true"
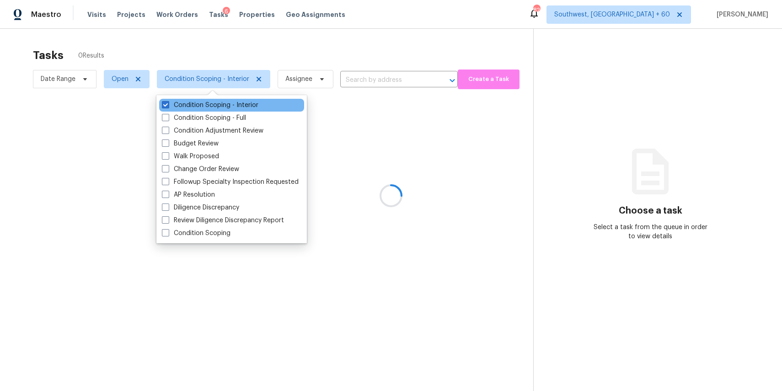
click at [201, 110] on div "Condition Scoping - Interior" at bounding box center [231, 105] width 145 height 13
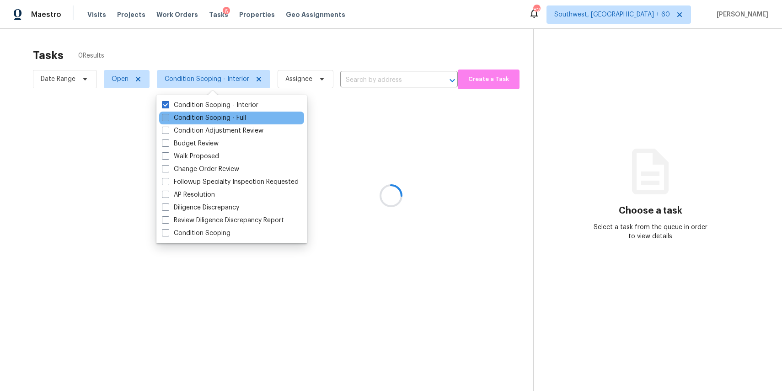
click at [202, 115] on label "Condition Scoping - Full" at bounding box center [204, 117] width 84 height 9
click at [168, 115] on input "Condition Scoping - Full" at bounding box center [165, 116] width 6 height 6
checkbox input "true"
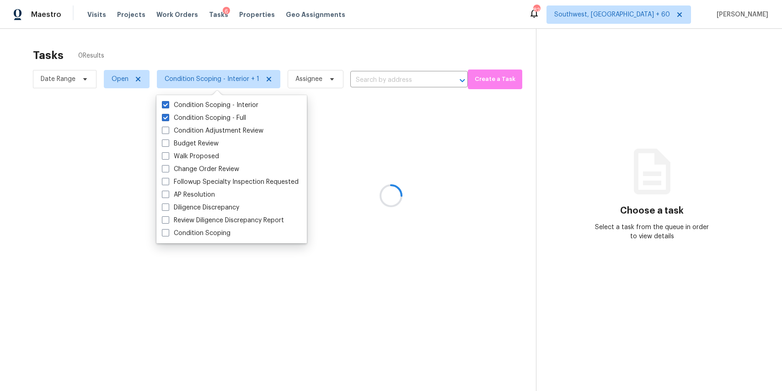
click at [220, 42] on div at bounding box center [391, 195] width 782 height 391
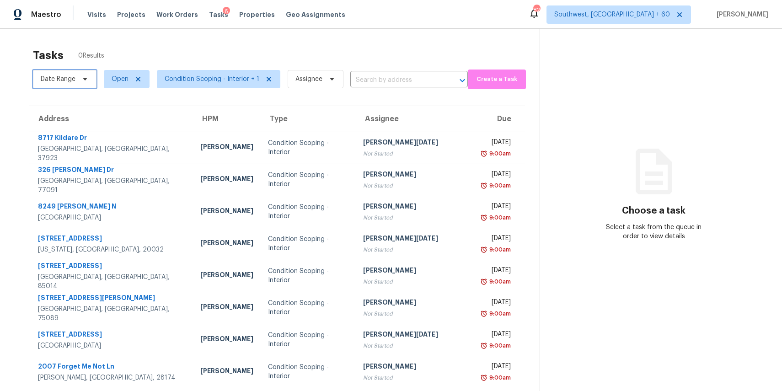
click at [68, 76] on span "Date Range" at bounding box center [58, 79] width 35 height 9
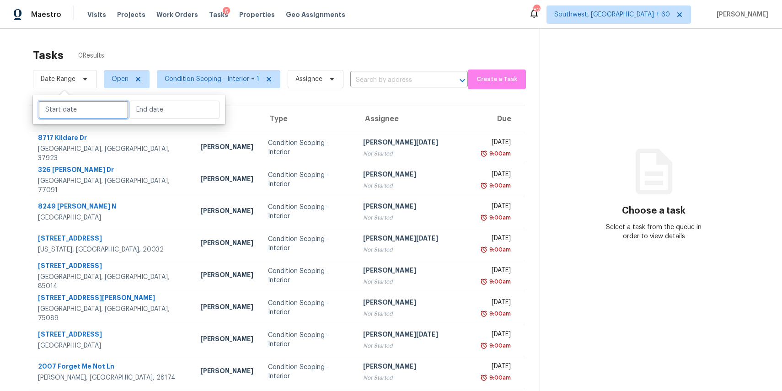
click at [81, 111] on input "text" at bounding box center [83, 110] width 90 height 18
select select "7"
select select "2025"
select select "8"
select select "2025"
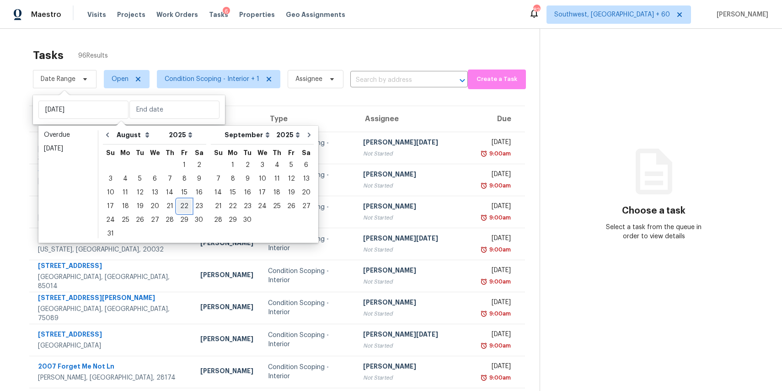
click at [178, 206] on div "22" at bounding box center [184, 206] width 15 height 13
type input "Fri, Aug 22"
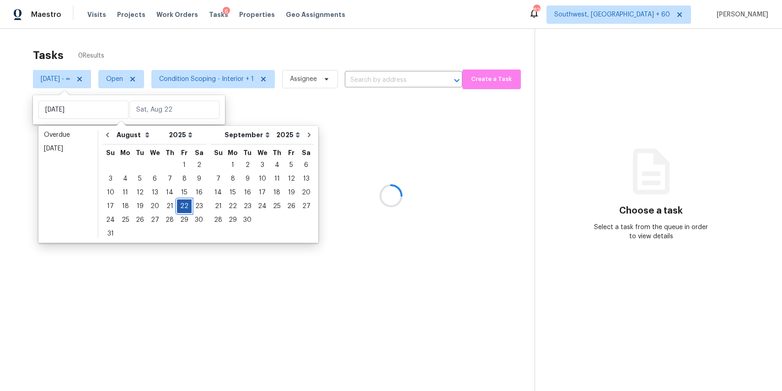
click at [178, 206] on div "22" at bounding box center [184, 206] width 15 height 13
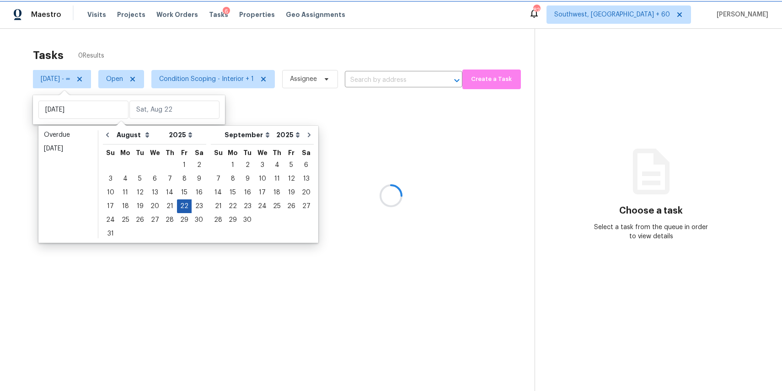
type input "Fri, Aug 22"
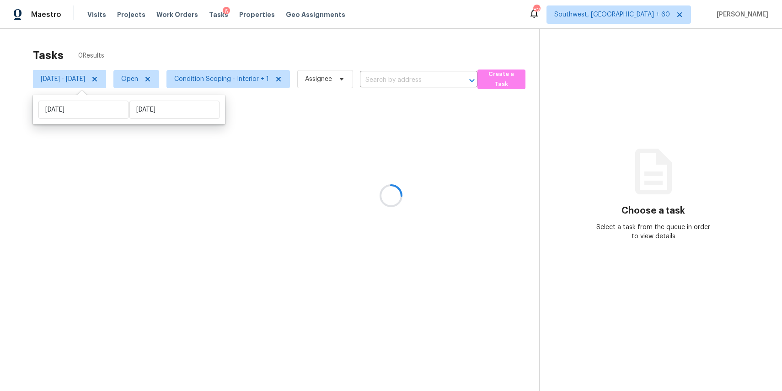
click at [202, 50] on div at bounding box center [391, 195] width 782 height 391
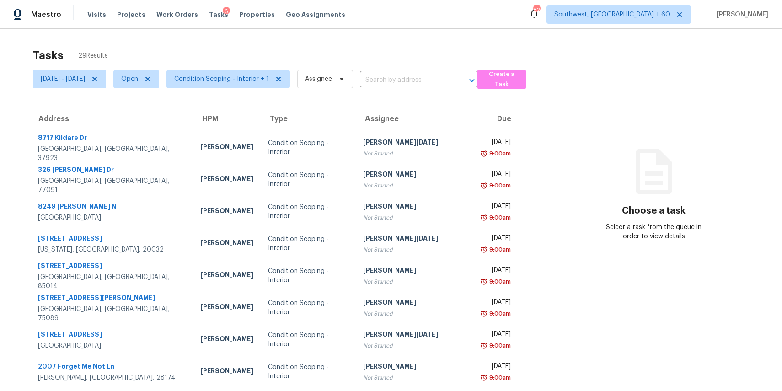
click at [207, 39] on div "Tasks 29 Results Fri, Aug 22 - Fri, Aug 22 Open Condition Scoping - Interior + …" at bounding box center [391, 253] width 782 height 448
click at [238, 82] on span "Condition Scoping - Interior + 1" at bounding box center [221, 79] width 95 height 9
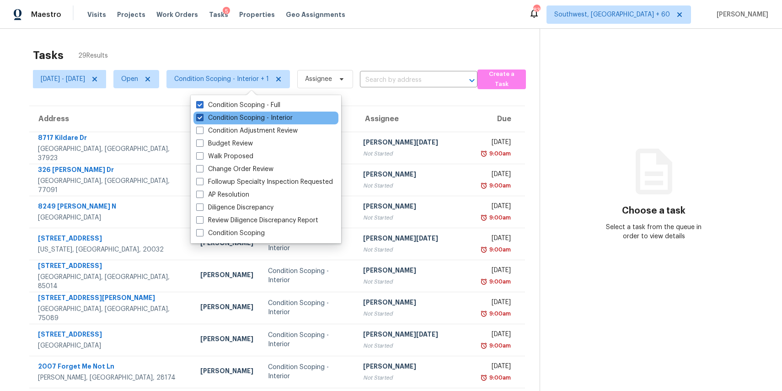
click at [268, 117] on label "Condition Scoping - Interior" at bounding box center [244, 117] width 97 height 9
click at [202, 117] on input "Condition Scoping - Interior" at bounding box center [199, 116] width 6 height 6
checkbox input "false"
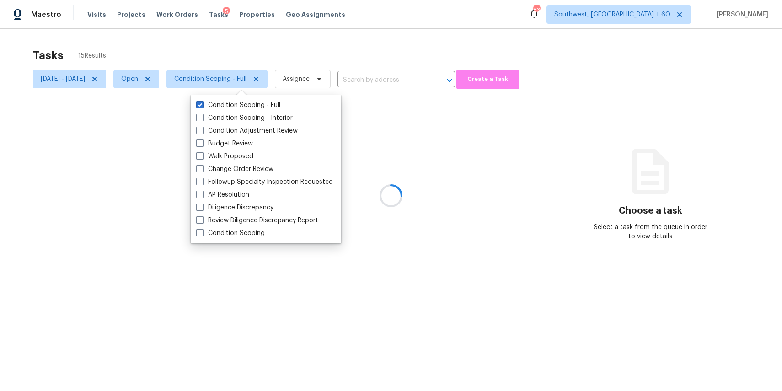
click at [269, 48] on div at bounding box center [391, 195] width 782 height 391
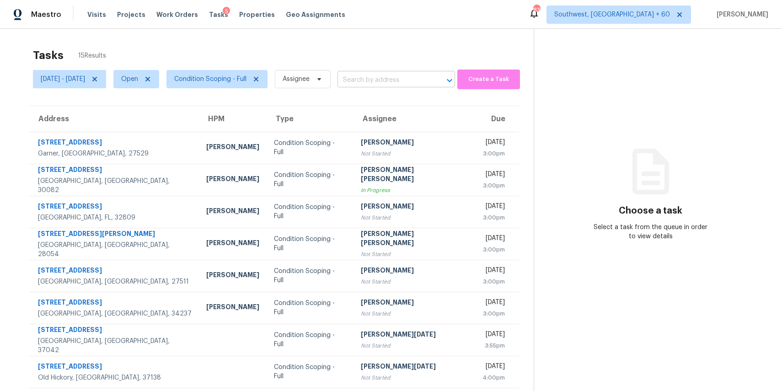
click at [389, 84] on input "text" at bounding box center [384, 80] width 92 height 14
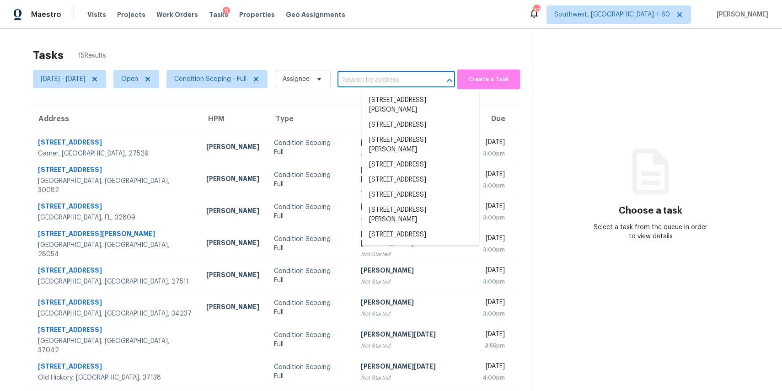
paste input "2736 Hidden Lake Blvd Unit B, Sarasota, FL 34237"
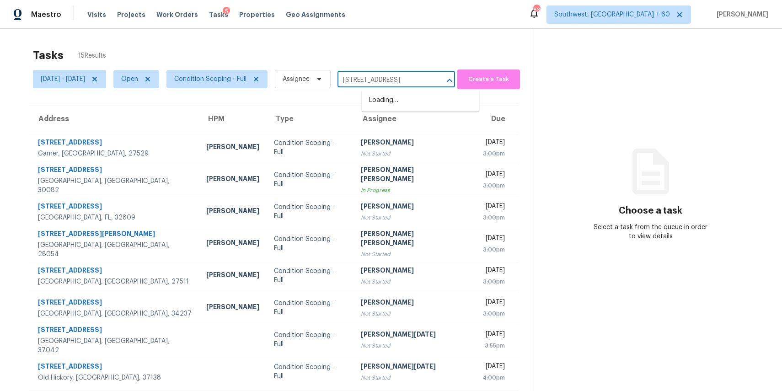
scroll to position [0, 61]
type input "2736 Hidden Lake Blvd Unit B, Sarasota, FL 34237"
click at [308, 81] on span "Assignee" at bounding box center [296, 79] width 27 height 9
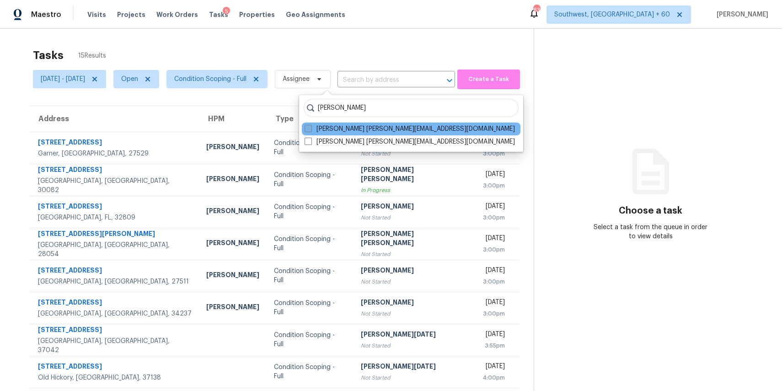
type input "ranjith"
click at [357, 127] on label "Ranjith Kumar P ranjith.kumar@opendoor.com" at bounding box center [410, 128] width 210 height 9
click at [311, 127] on input "Ranjith Kumar P ranjith.kumar@opendoor.com" at bounding box center [308, 127] width 6 height 6
checkbox input "true"
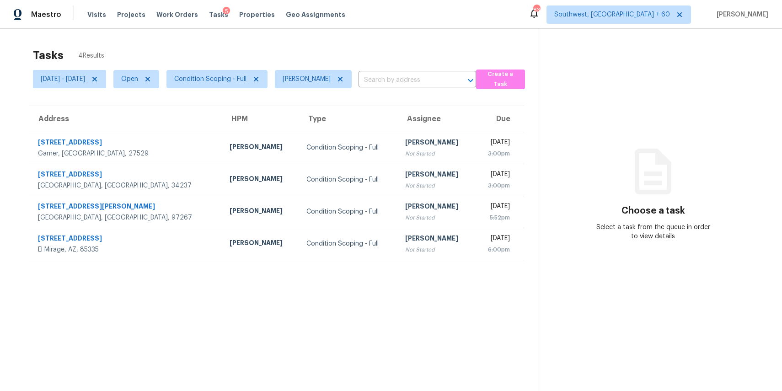
click at [438, 46] on div "Tasks 4 Results" at bounding box center [286, 55] width 506 height 24
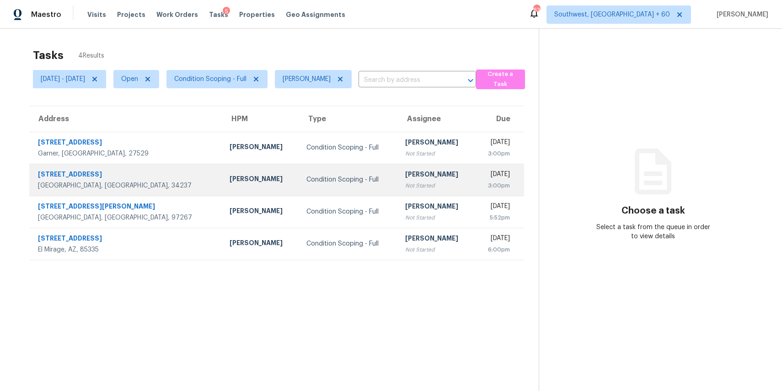
click at [299, 180] on td "Condition Scoping - Full" at bounding box center [348, 180] width 99 height 32
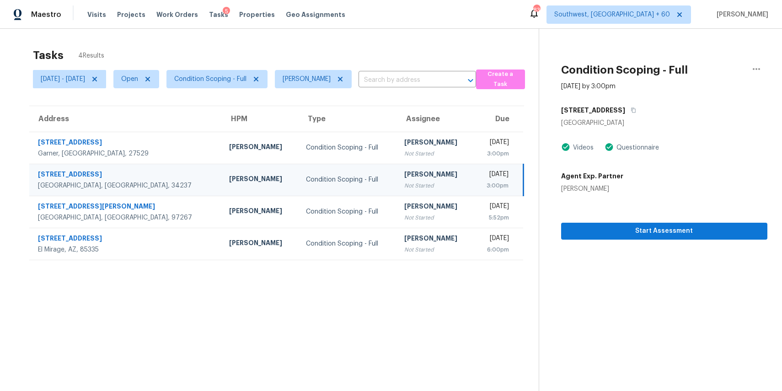
click at [242, 183] on td "Naomi Ferreira" at bounding box center [260, 180] width 77 height 32
click at [415, 187] on div "Not Started" at bounding box center [435, 185] width 62 height 9
click at [604, 231] on span "Start Assessment" at bounding box center [665, 231] width 192 height 11
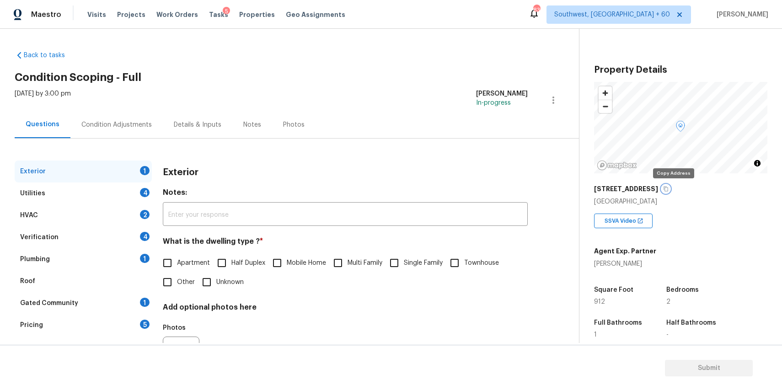
click at [669, 186] on icon "button" at bounding box center [665, 188] width 5 height 5
click at [669, 190] on icon "button" at bounding box center [665, 188] width 5 height 5
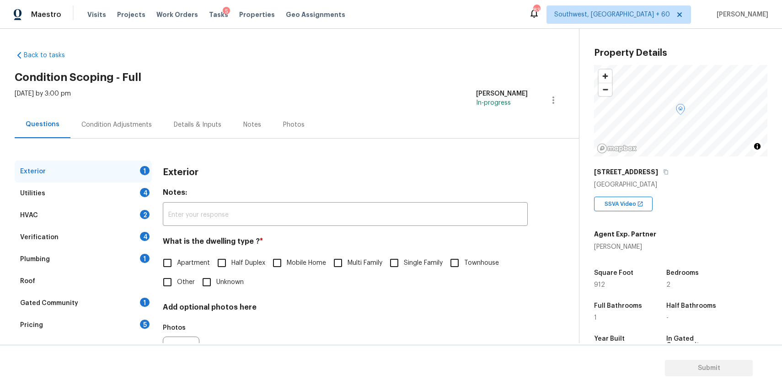
scroll to position [31, 0]
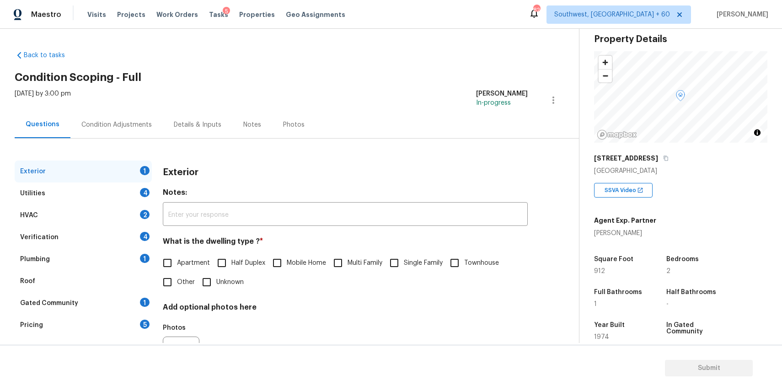
click at [124, 120] on div "Condition Adjustments" at bounding box center [116, 124] width 70 height 9
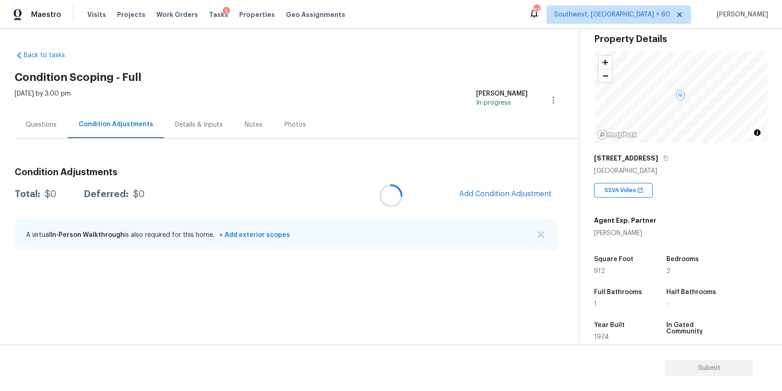
click at [541, 236] on div at bounding box center [391, 195] width 782 height 391
click at [536, 231] on div at bounding box center [391, 195] width 782 height 391
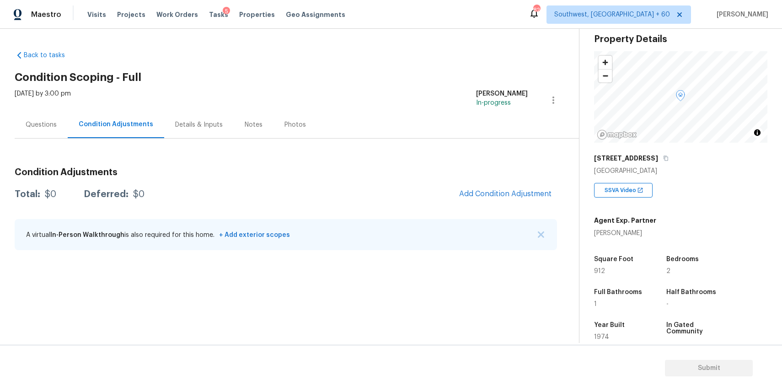
click at [536, 231] on div "A virtual In-Person Walkthrough is also required for this home. + Add exterior …" at bounding box center [286, 234] width 543 height 31
click at [512, 195] on span "Add Condition Adjustment" at bounding box center [505, 194] width 92 height 8
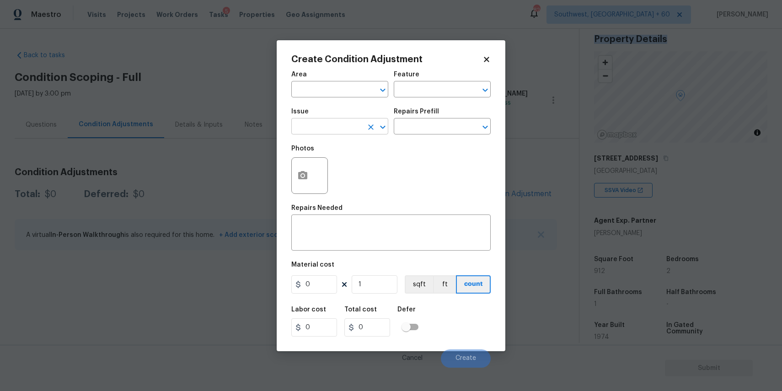
click at [355, 123] on input "text" at bounding box center [326, 127] width 71 height 14
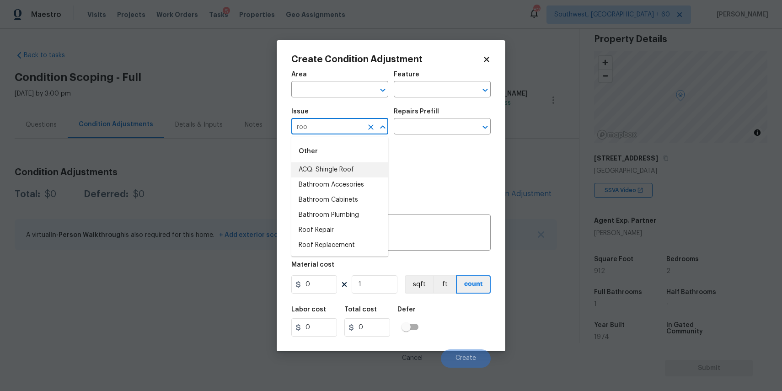
click at [348, 172] on li "ACQ: Shingle Roof" at bounding box center [339, 169] width 97 height 15
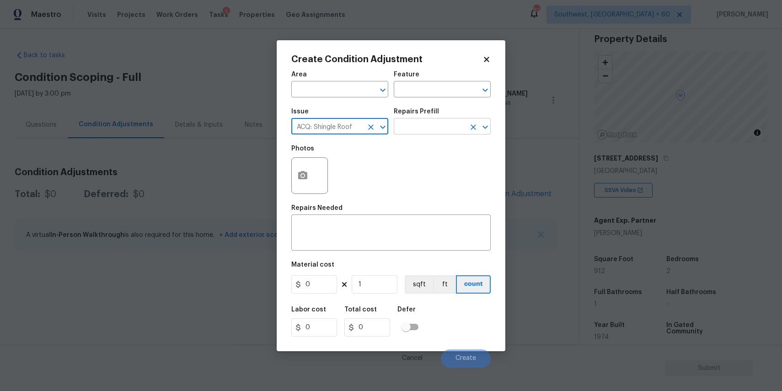
type input "ACQ: Shingle Roof"
click at [431, 123] on input "text" at bounding box center [429, 127] width 71 height 14
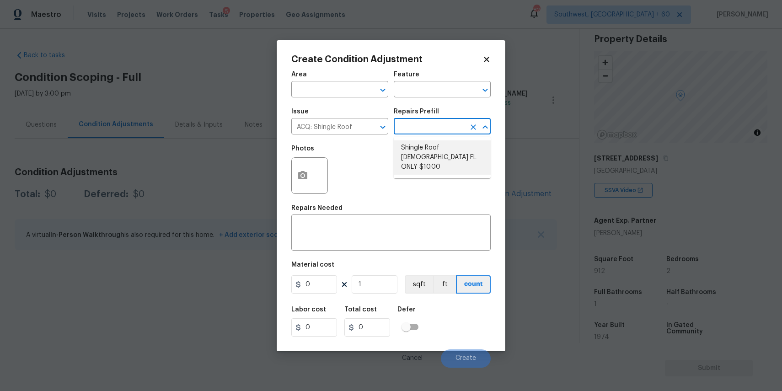
click at [455, 150] on li "Shingle Roof 15+ Years Old FL ONLY $10.00" at bounding box center [442, 157] width 97 height 34
type input "Acquisition"
type textarea "Acquisition Scope ([US_STATE] Only): Shingle Roof 15+ years in age maintenance."
type input "10"
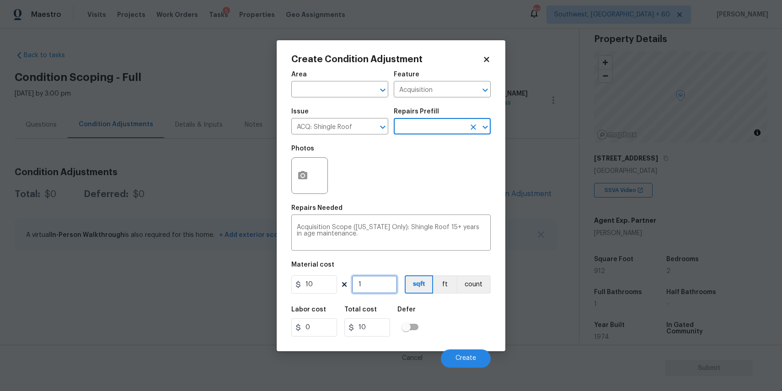
click at [383, 287] on input "1" at bounding box center [375, 284] width 46 height 18
type input "0"
type input "9"
type input "90"
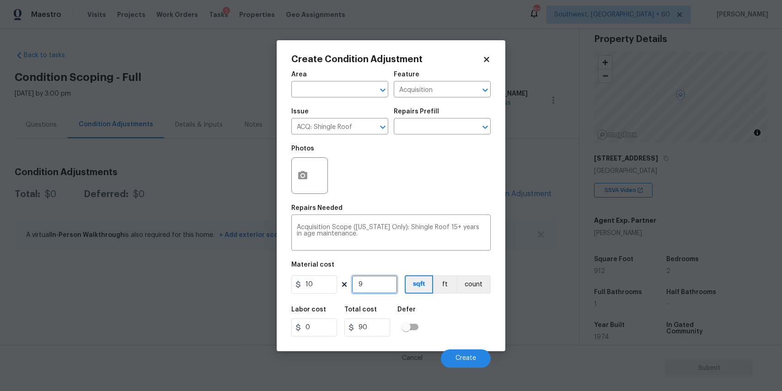
type input "91"
type input "910"
type input "912"
type input "9120"
type input "912"
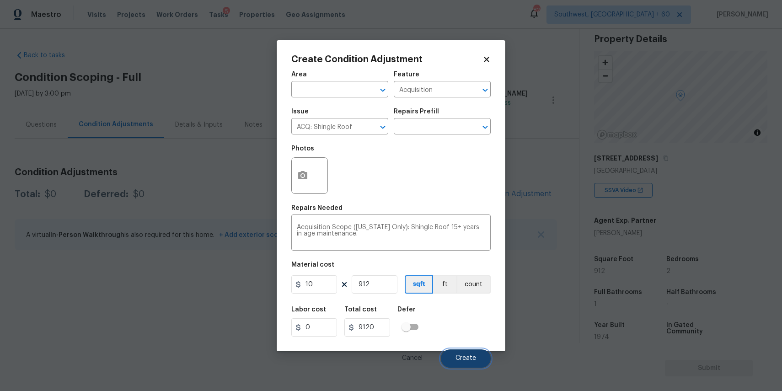
click at [469, 355] on button "Create" at bounding box center [466, 359] width 50 height 18
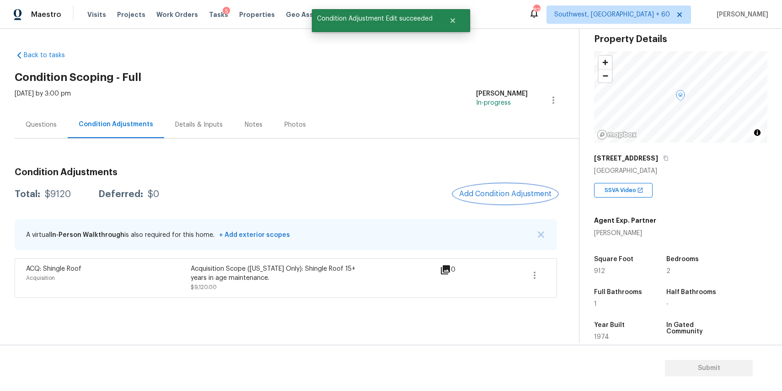
click at [508, 188] on button "Add Condition Adjustment" at bounding box center [505, 193] width 103 height 19
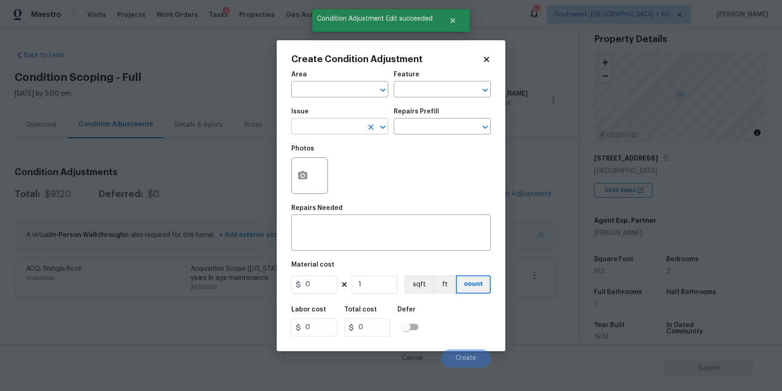
click at [322, 129] on input "text" at bounding box center [326, 127] width 71 height 14
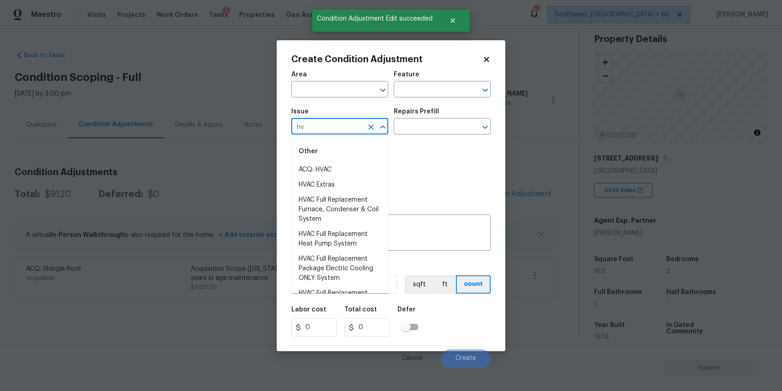
click at [329, 167] on li "ACQ: HVAC" at bounding box center [339, 169] width 97 height 15
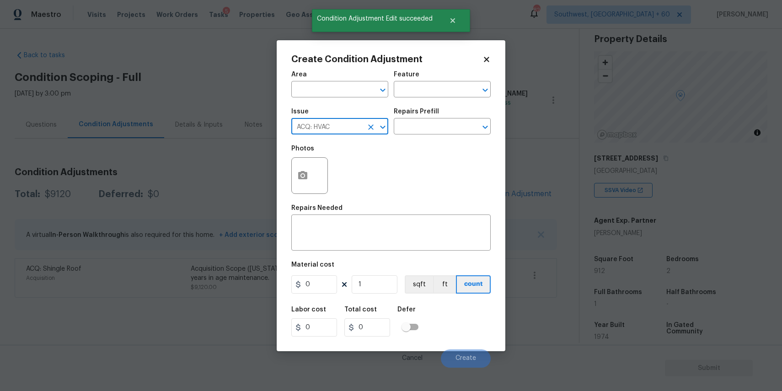
type input "ACQ: HVAC"
click at [437, 139] on div "Issue ACQ: HVAC ​ Repairs Prefill ​" at bounding box center [390, 121] width 199 height 37
click at [450, 127] on input "text" at bounding box center [429, 127] width 71 height 14
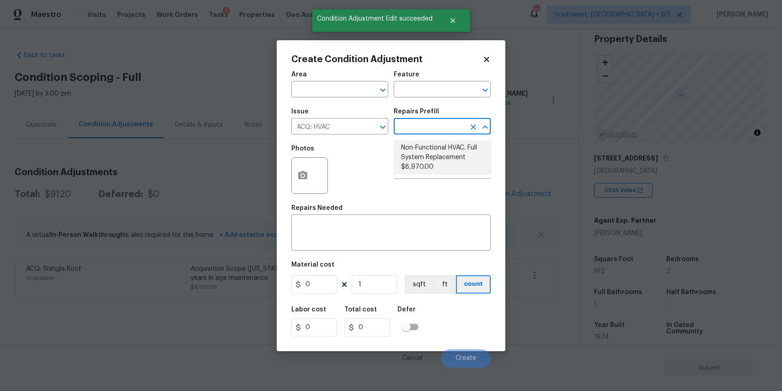
click at [461, 159] on li "Non-Functional HVAC. Full System Replacement $8,970.00" at bounding box center [442, 157] width 97 height 34
type input "Acquisition"
type textarea "Acquisition Scope: Full System Replacement"
type input "8970"
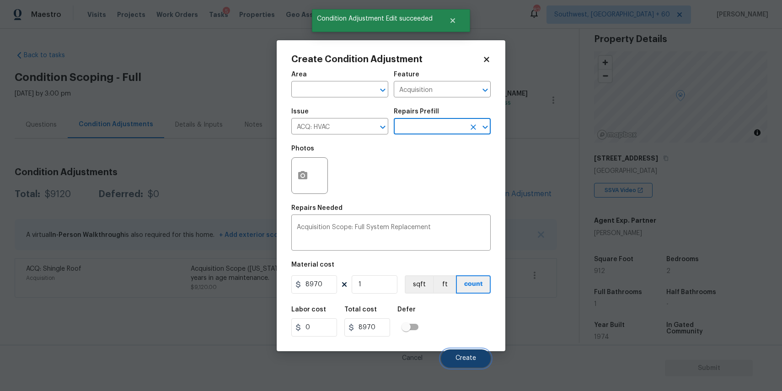
click at [448, 359] on button "Create" at bounding box center [466, 359] width 50 height 18
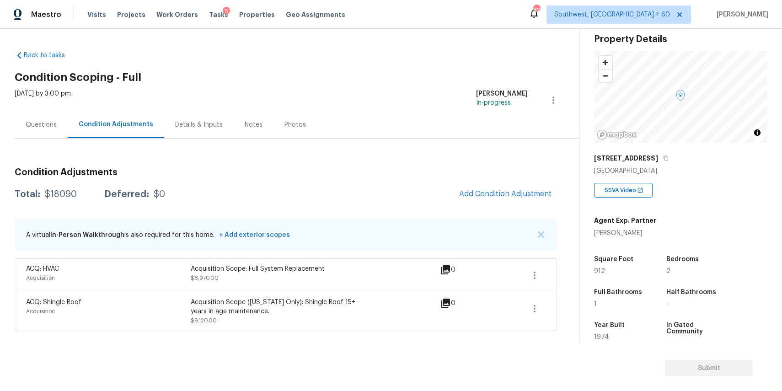
click at [508, 177] on div "Condition Adjustments Total: $18090 Deferred: $0 Add Condition Adjustment A vir…" at bounding box center [286, 246] width 543 height 171
click at [508, 193] on span "Add Condition Adjustment" at bounding box center [505, 194] width 92 height 8
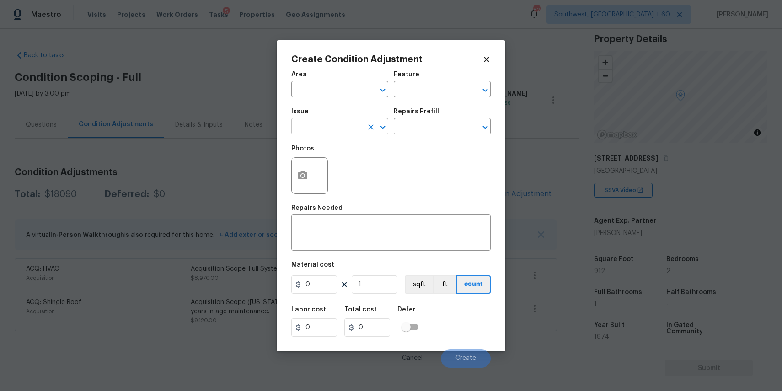
click at [322, 129] on input "text" at bounding box center [326, 127] width 71 height 14
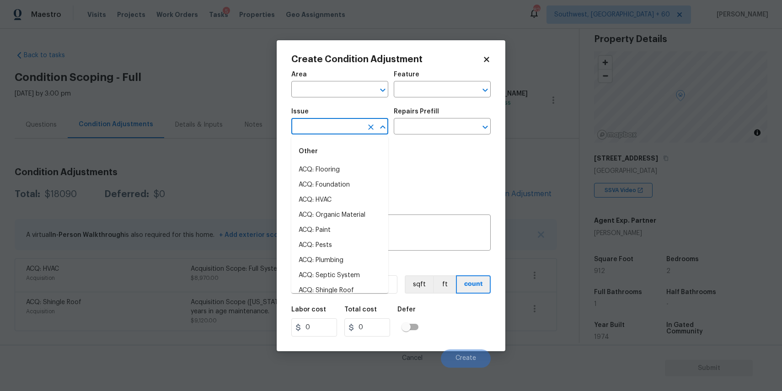
click at [235, 136] on body "Maestro Visits Projects Work Orders Tasks 5 Properties Geo Assignments 829 Sout…" at bounding box center [391, 195] width 782 height 391
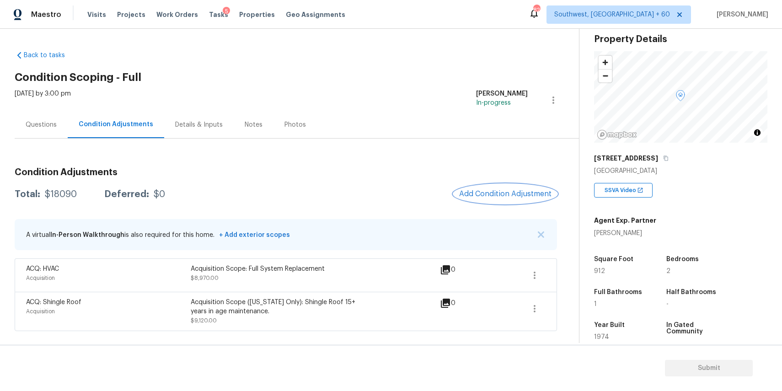
click at [514, 193] on span "Add Condition Adjustment" at bounding box center [505, 194] width 92 height 8
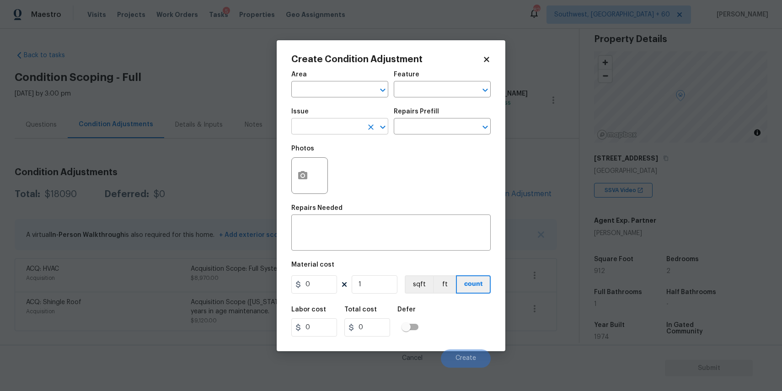
click at [326, 129] on input "text" at bounding box center [326, 127] width 71 height 14
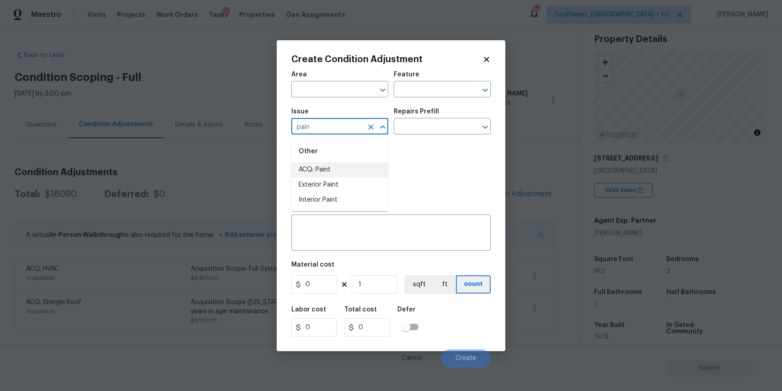
click at [339, 167] on li "ACQ: Paint" at bounding box center [339, 169] width 97 height 15
type input "ACQ: Paint"
click at [423, 128] on input "text" at bounding box center [429, 127] width 71 height 14
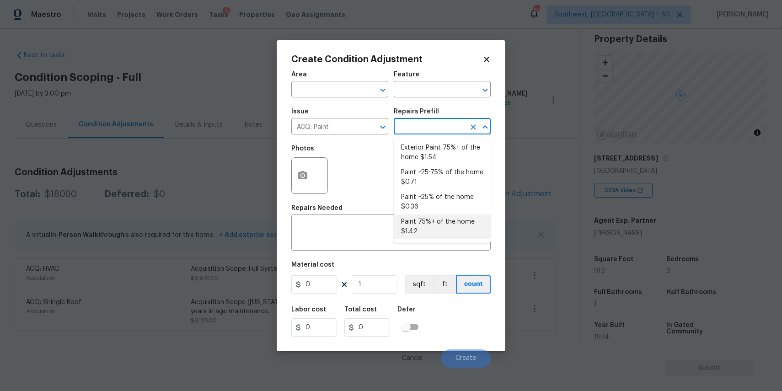
click at [436, 216] on li "Paint 75%+ of the home $1.42" at bounding box center [442, 227] width 97 height 25
type input "Acquisition"
type textarea "Acquisition Scope: 75%+ of the home will likely require interior paint"
type input "1.42"
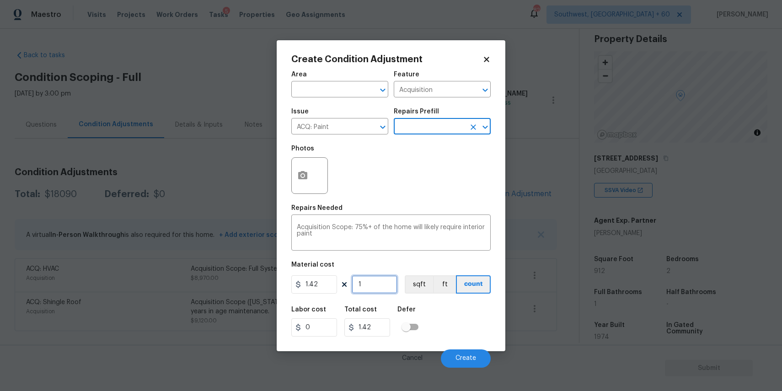
click at [378, 287] on input "1" at bounding box center [375, 284] width 46 height 18
type input "0"
type input "9"
type input "12.78"
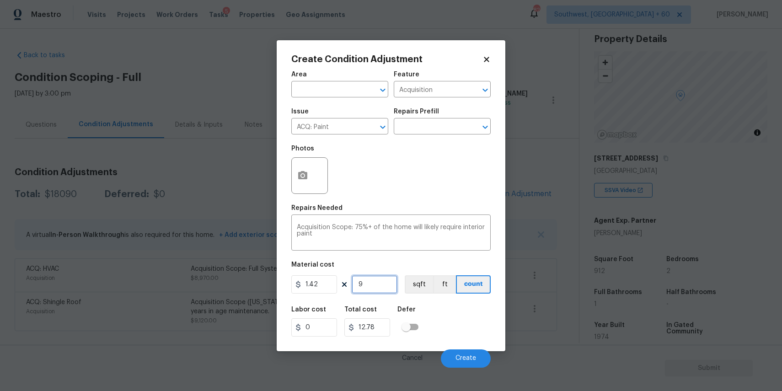
type input "91"
type input "129.22"
type input "912"
type input "1295.04"
type input "912"
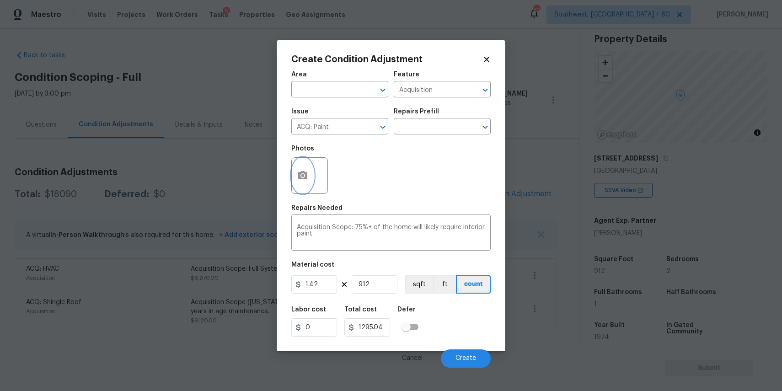
click at [297, 175] on button "button" at bounding box center [303, 176] width 22 height 36
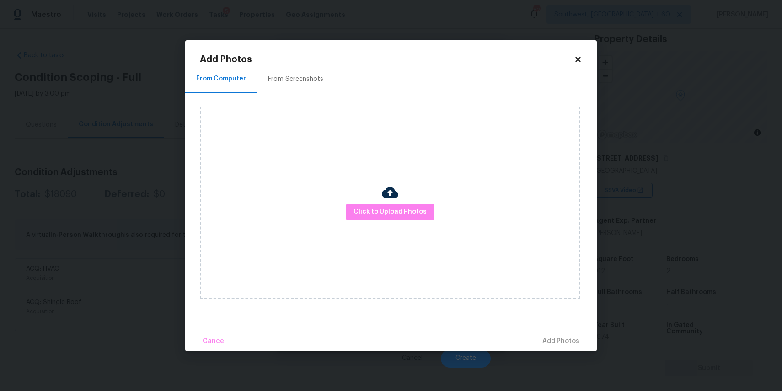
click at [346, 204] on div "Click to Upload Photos" at bounding box center [390, 203] width 381 height 192
click at [368, 206] on button "Click to Upload Photos" at bounding box center [390, 212] width 88 height 17
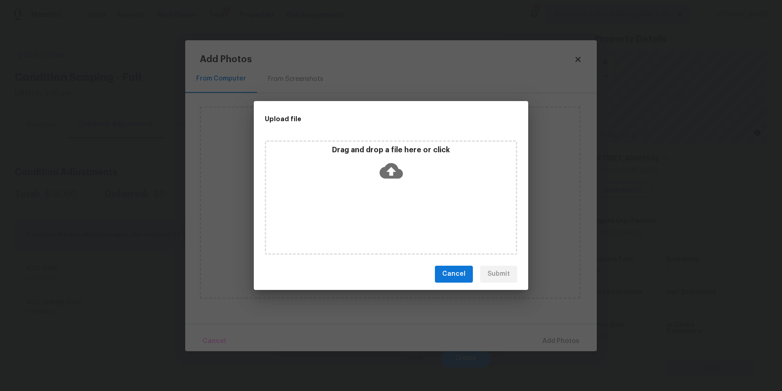
click at [368, 206] on div "Drag and drop a file here or click" at bounding box center [391, 197] width 253 height 114
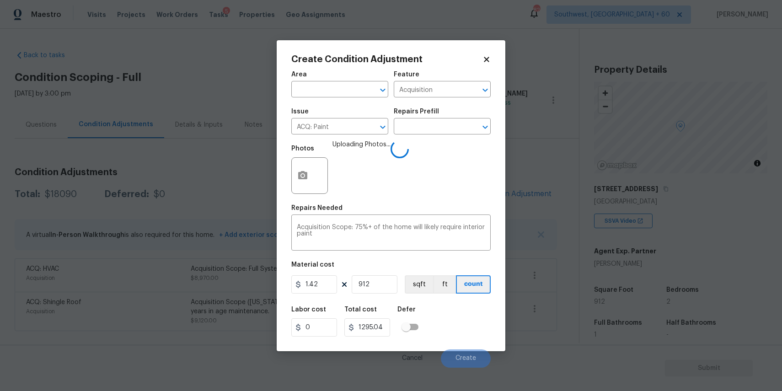
scroll to position [31, 0]
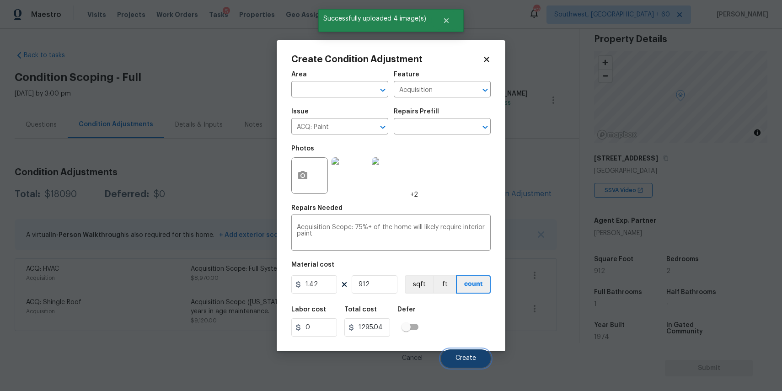
click at [458, 355] on span "Create" at bounding box center [466, 358] width 21 height 7
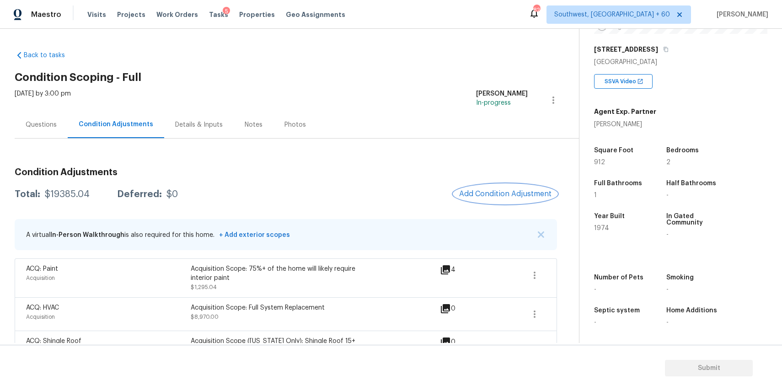
scroll to position [30, 0]
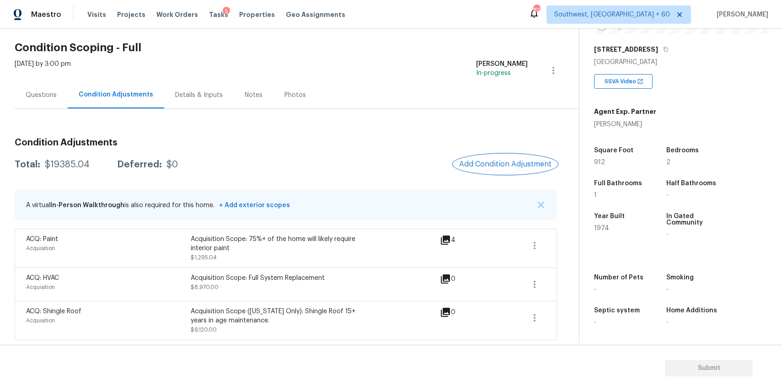
click at [513, 172] on button "Add Condition Adjustment" at bounding box center [505, 164] width 103 height 19
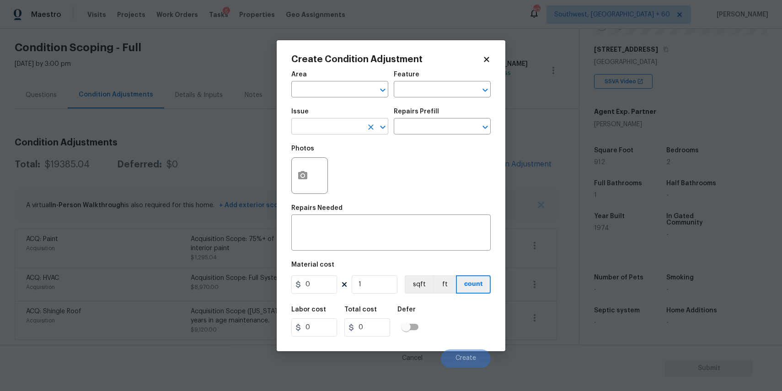
click at [314, 124] on input "text" at bounding box center [326, 127] width 71 height 14
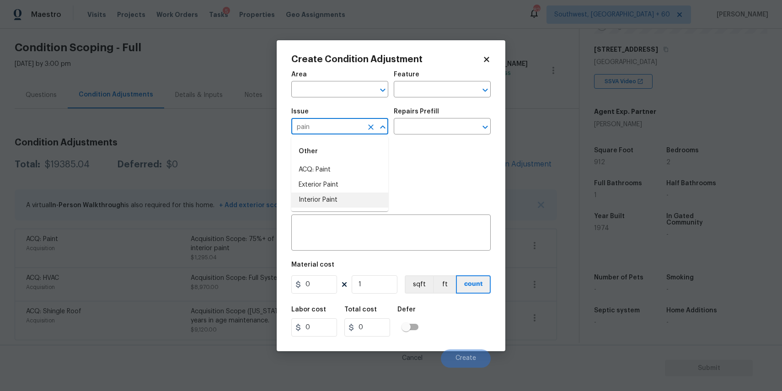
click at [335, 199] on li "Interior Paint" at bounding box center [339, 200] width 97 height 15
type input "Interior Paint"
click at [401, 150] on div "Photos" at bounding box center [390, 169] width 199 height 59
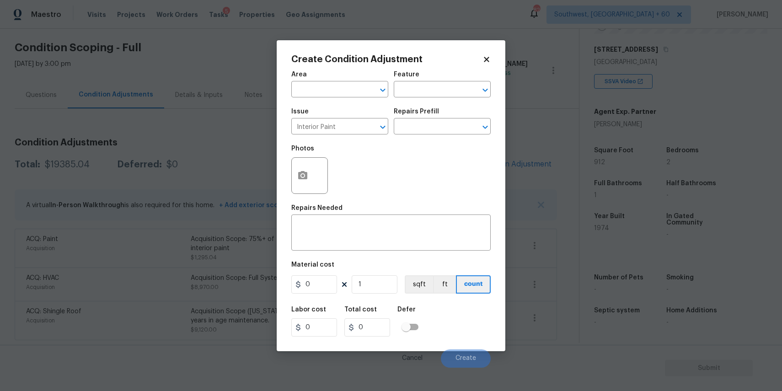
click at [429, 118] on div "Repairs Prefill" at bounding box center [442, 114] width 97 height 12
click at [429, 121] on input "text" at bounding box center [429, 127] width 71 height 14
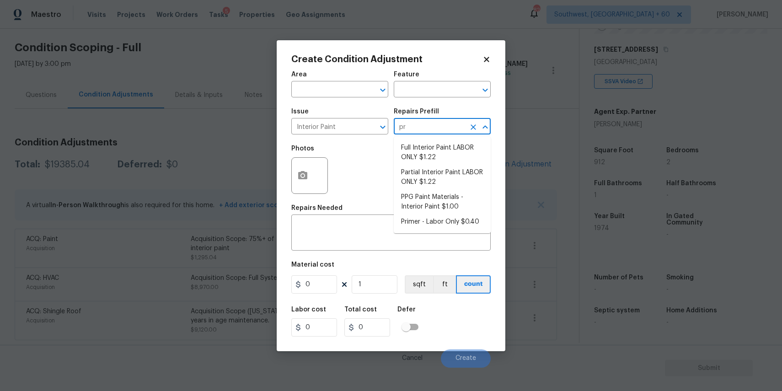
type input "pri"
click at [421, 135] on input "pri" at bounding box center [429, 127] width 71 height 14
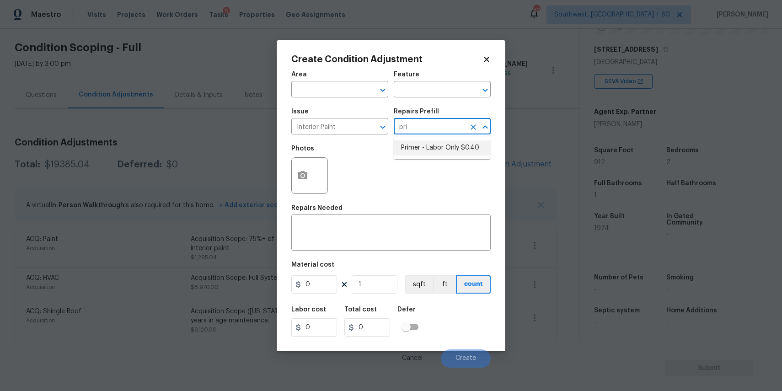
click at [433, 145] on li "Primer - Labor Only $0.40" at bounding box center [442, 147] width 97 height 15
type input "Overall Paint"
type textarea "Interior primer - PRIMER PROVIDED BY OPENDOOR - All nails, screws, drywall anch…"
type input "0.4"
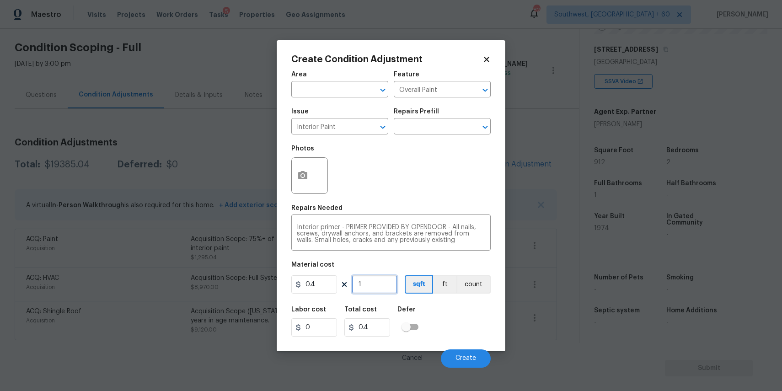
click at [365, 287] on input "1" at bounding box center [375, 284] width 46 height 18
type input "9"
type input "3.6"
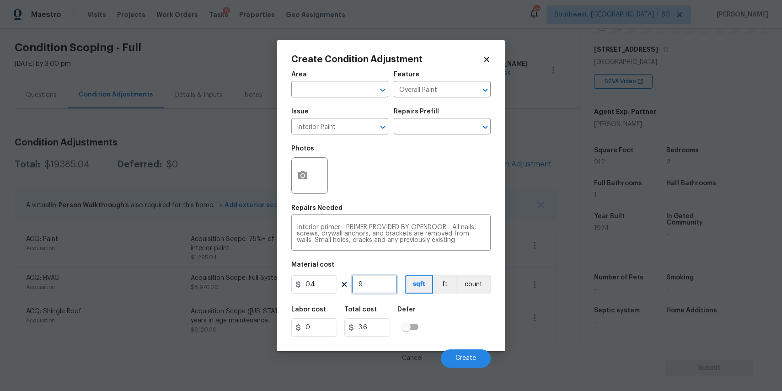
type input "91"
type input "36.4"
type input "912"
type input "364.8"
type input "912"
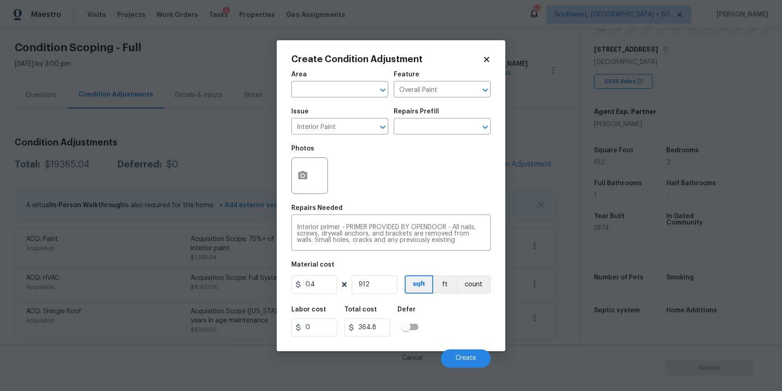
click at [298, 197] on div "Photos" at bounding box center [310, 169] width 38 height 59
click at [308, 179] on button "button" at bounding box center [303, 176] width 22 height 36
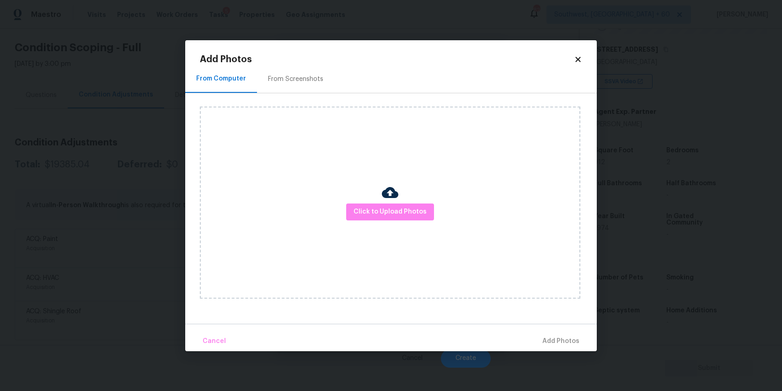
click at [377, 198] on div "Click to Upload Photos" at bounding box center [390, 203] width 381 height 192
click at [393, 206] on span "Click to Upload Photos" at bounding box center [390, 211] width 73 height 11
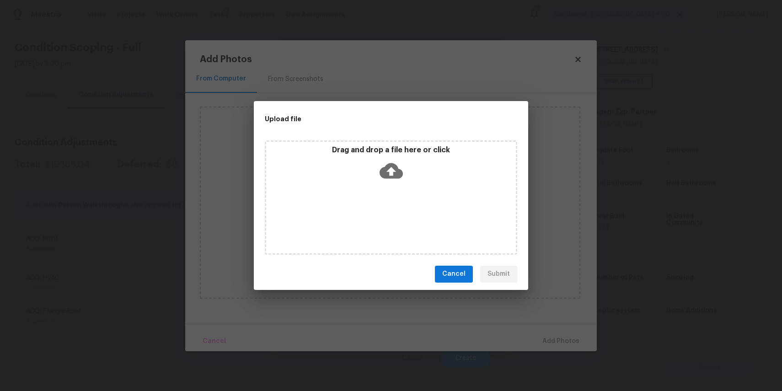
click at [389, 196] on div "Drag and drop a file here or click" at bounding box center [391, 197] width 253 height 114
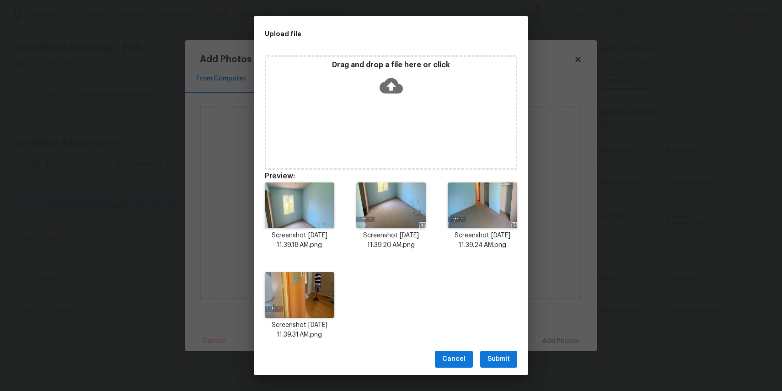
click at [500, 355] on span "Submit" at bounding box center [499, 359] width 22 height 11
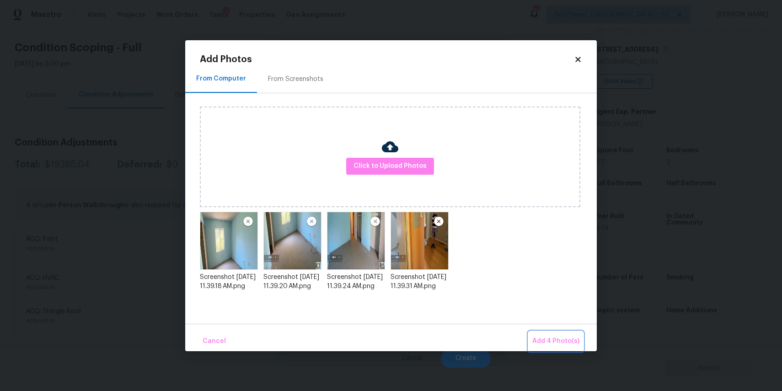
click at [567, 334] on button "Add 4 Photo(s)" at bounding box center [556, 342] width 54 height 20
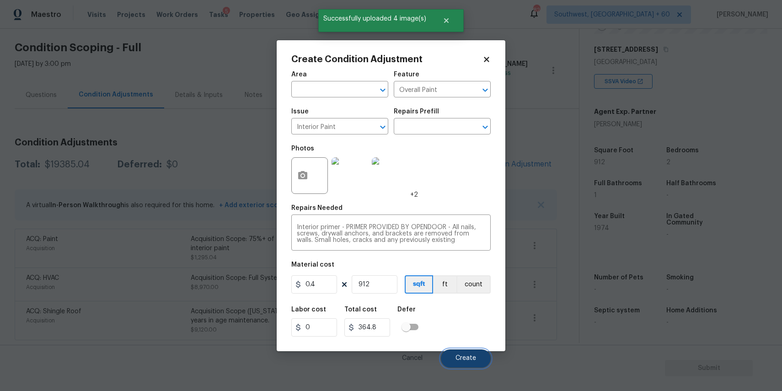
click at [458, 361] on span "Create" at bounding box center [466, 358] width 21 height 7
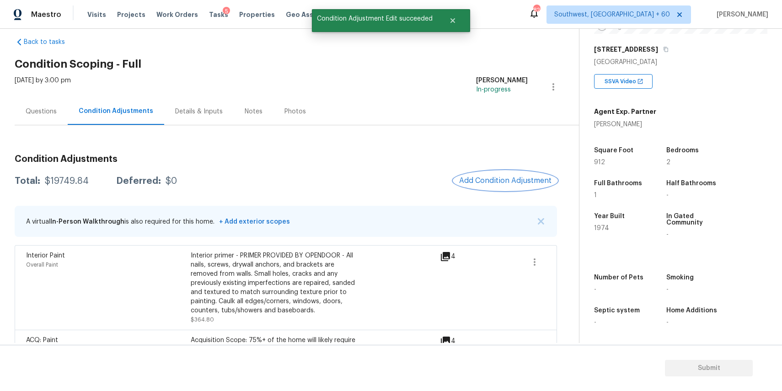
scroll to position [11, 0]
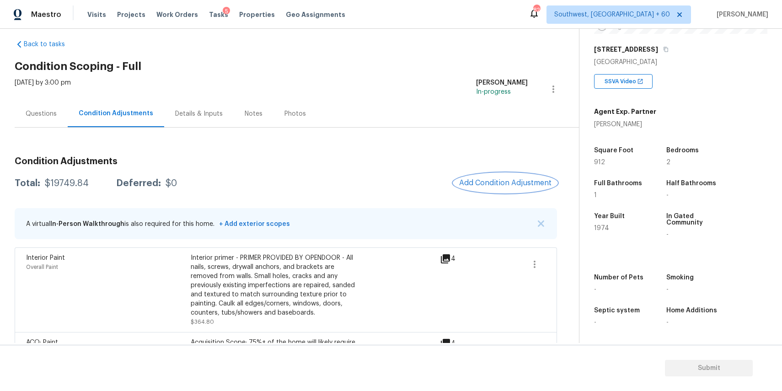
click at [501, 180] on span "Add Condition Adjustment" at bounding box center [505, 183] width 92 height 8
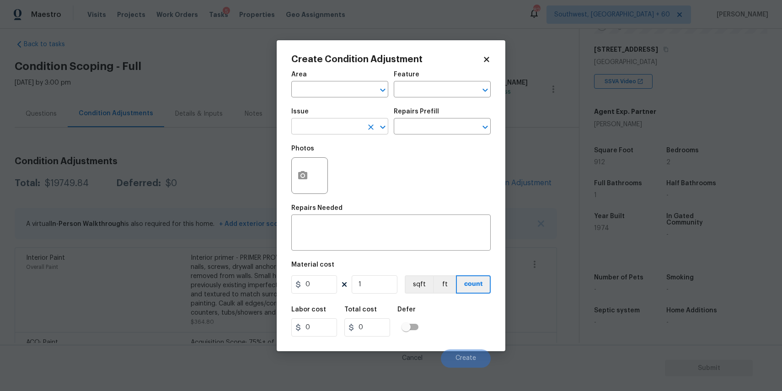
click at [356, 132] on input "text" at bounding box center [326, 127] width 71 height 14
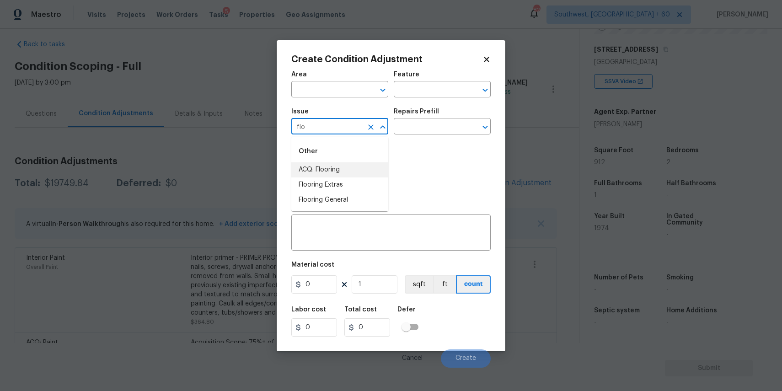
click at [350, 163] on li "ACQ: Flooring" at bounding box center [339, 169] width 97 height 15
type input "ACQ: Flooring"
click at [432, 113] on h5 "Repairs Prefill" at bounding box center [416, 111] width 45 height 6
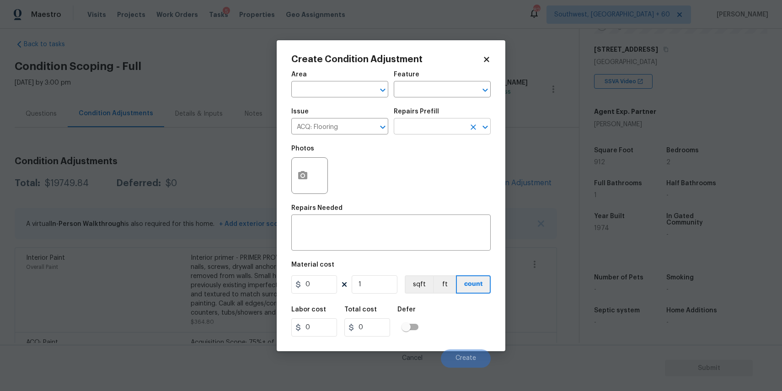
click at [438, 124] on input "text" at bounding box center [429, 127] width 71 height 14
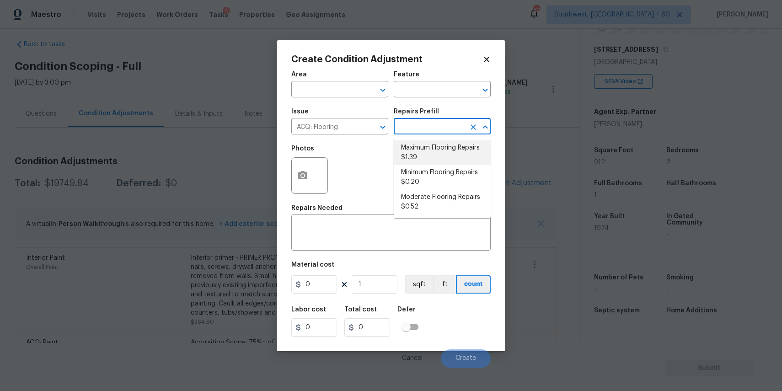
click at [469, 151] on li "Maximum Flooring Repairs $1.39" at bounding box center [442, 152] width 97 height 25
type input "Acquisition"
type textarea "Acquisition Scope: Maximum flooring repairs"
type input "1.39"
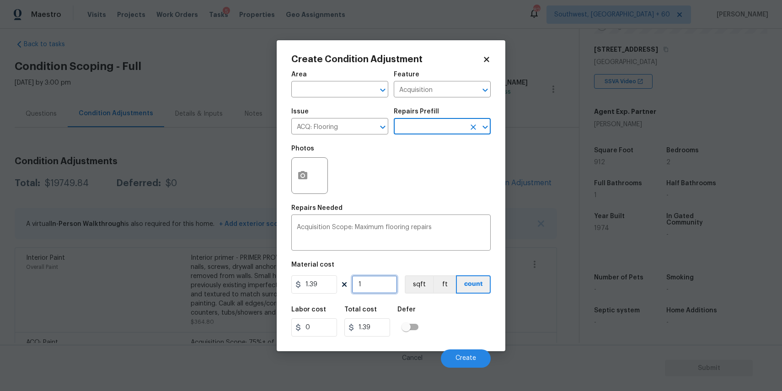
click at [378, 286] on input "1" at bounding box center [375, 284] width 46 height 18
type input "15"
type input "20.85"
type input "150"
type input "208.5"
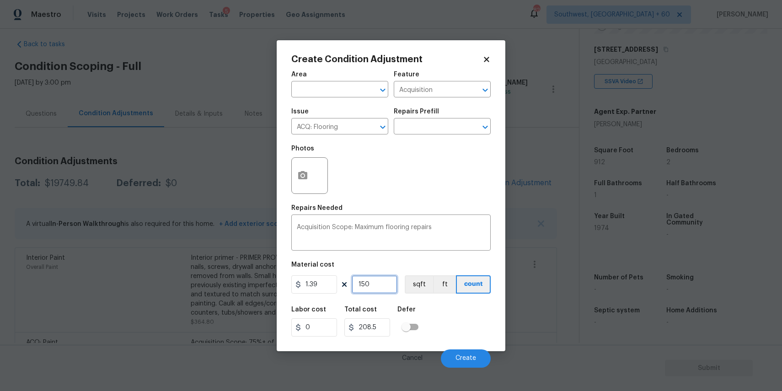
type input "1500"
type input "2085"
type input "150"
type input "208.5"
type input "15"
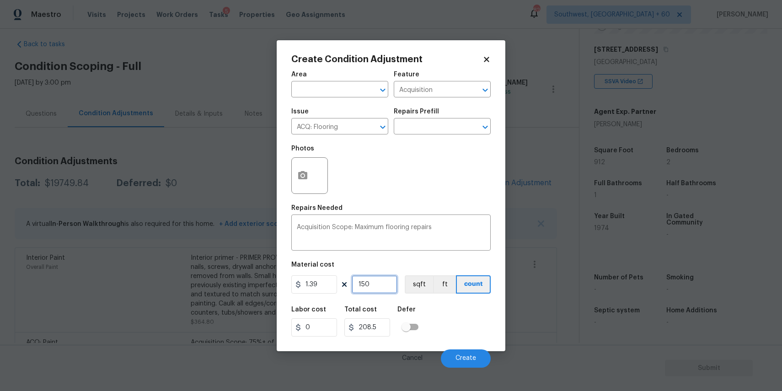
type input "20.85"
type input "1"
type input "1.39"
type input "0"
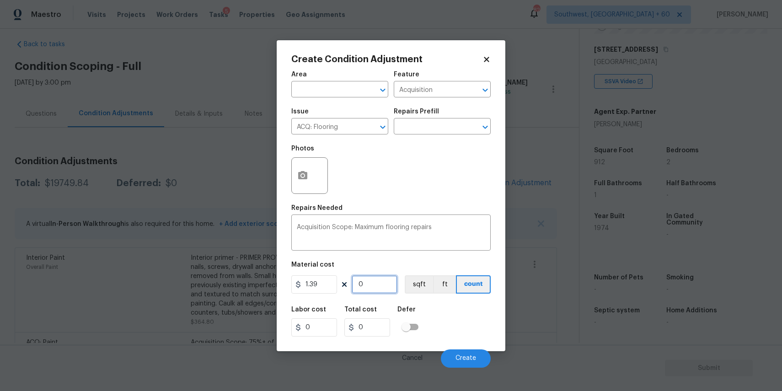
type input "5"
type input "6.95"
type input "50"
type input "69.5"
type input "500"
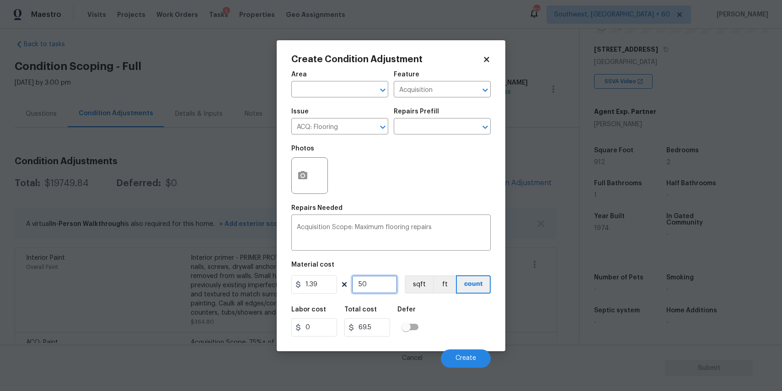
type input "695"
type input "500"
click at [302, 169] on button "button" at bounding box center [303, 176] width 22 height 36
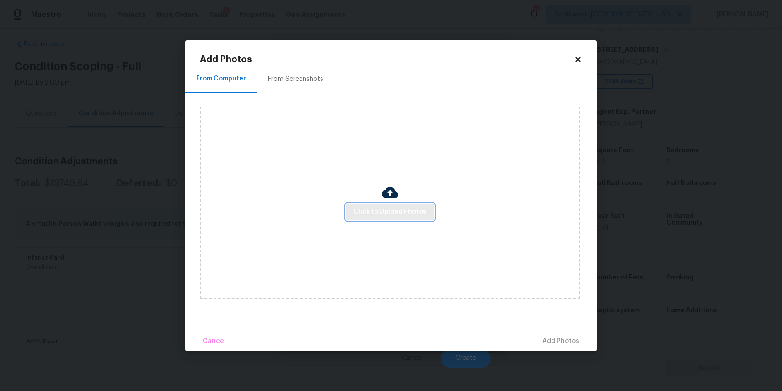
click at [398, 204] on button "Click to Upload Photos" at bounding box center [390, 212] width 88 height 17
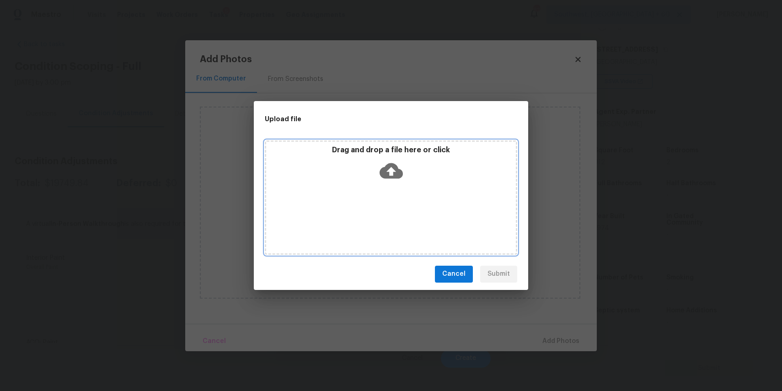
click at [396, 200] on div "Drag and drop a file here or click" at bounding box center [391, 197] width 253 height 114
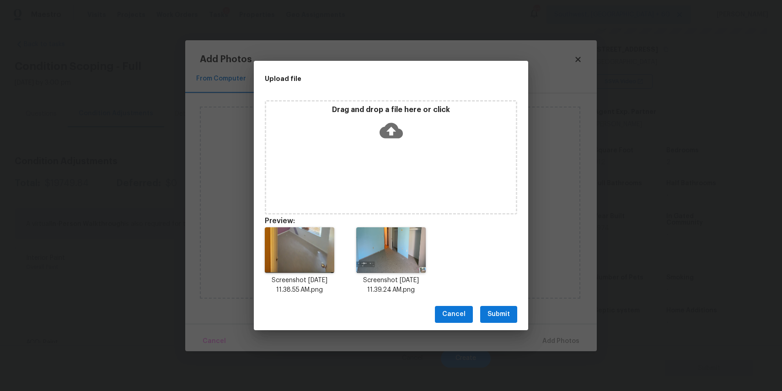
click at [504, 312] on span "Submit" at bounding box center [499, 314] width 22 height 11
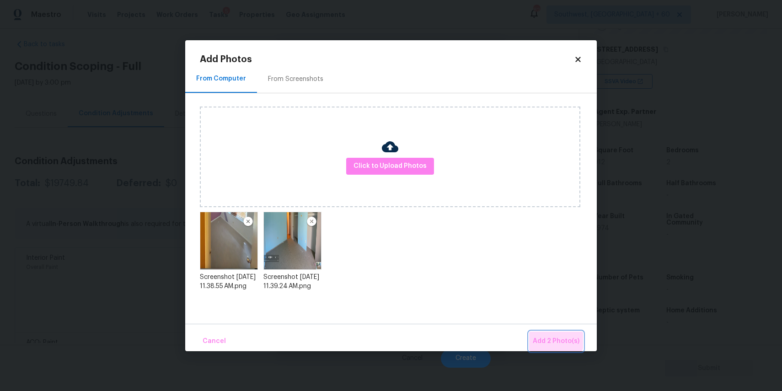
click at [551, 335] on button "Add 2 Photo(s)" at bounding box center [556, 342] width 54 height 20
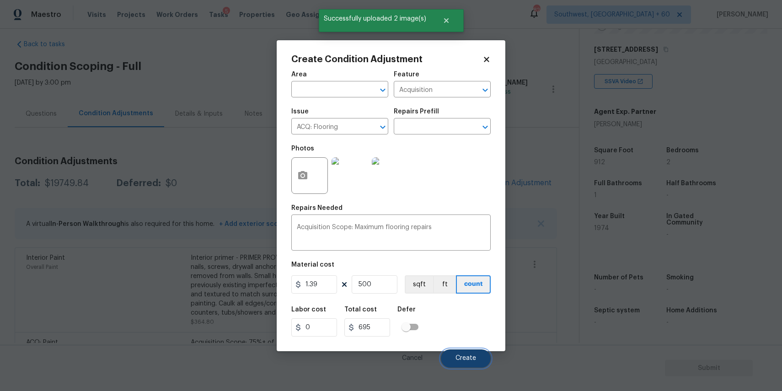
click at [464, 356] on span "Create" at bounding box center [466, 358] width 21 height 7
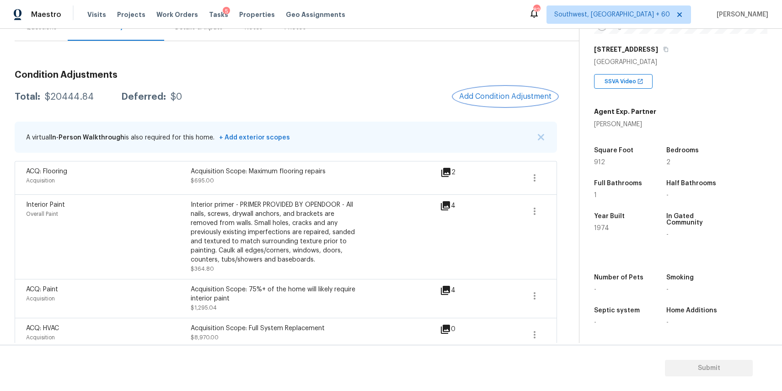
scroll to position [106, 0]
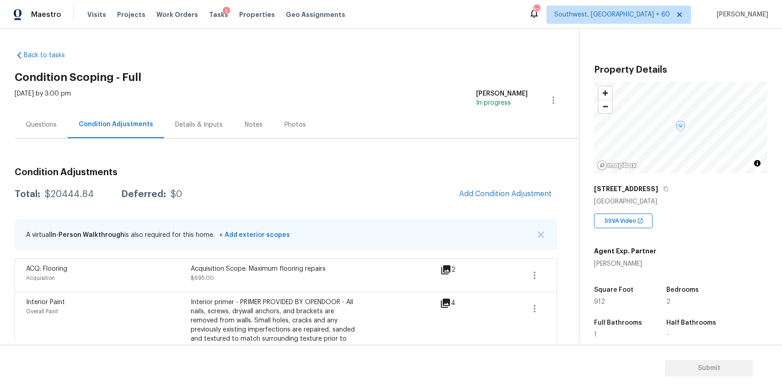
scroll to position [140, 0]
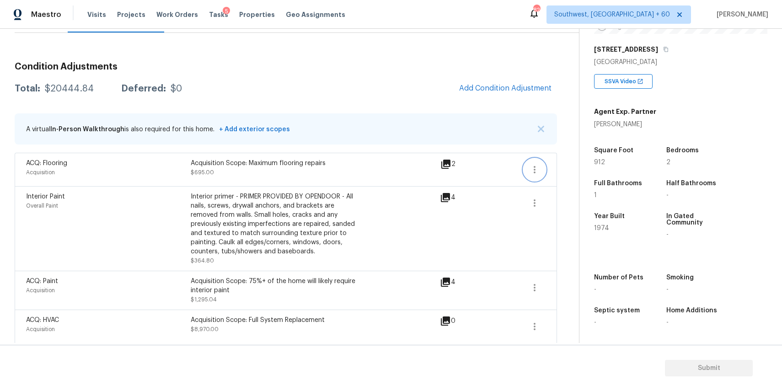
click at [540, 168] on icon "button" at bounding box center [534, 169] width 11 height 11
click at [567, 176] on ul "Edit" at bounding box center [587, 168] width 82 height 18
click at [558, 163] on div "Edit" at bounding box center [586, 167] width 71 height 9
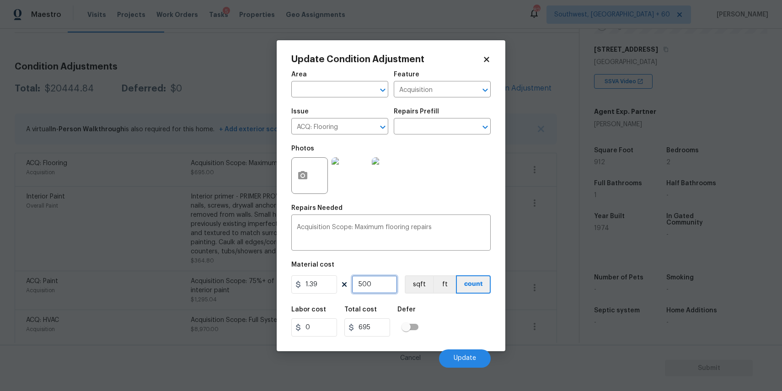
click at [377, 286] on input "500" at bounding box center [375, 284] width 46 height 18
type input "8"
type input "11.12"
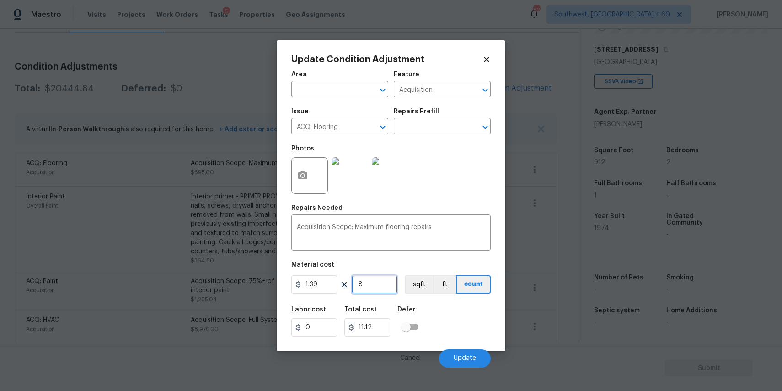
type input "81"
type input "112.59"
type input "8"
type input "11.12"
type input "0"
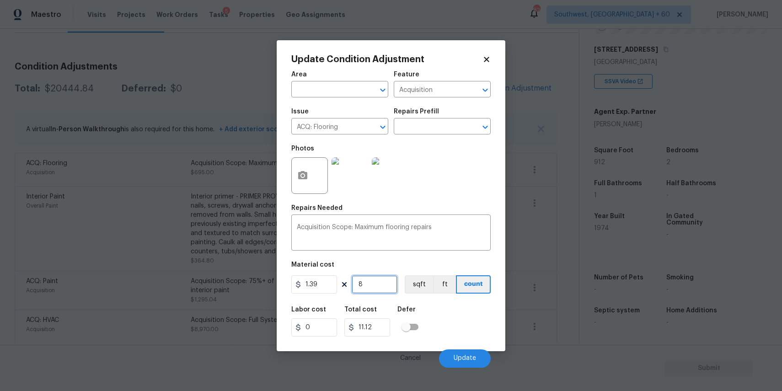
type input "0"
type input "9"
type input "12.51"
type input "91"
type input "126.49"
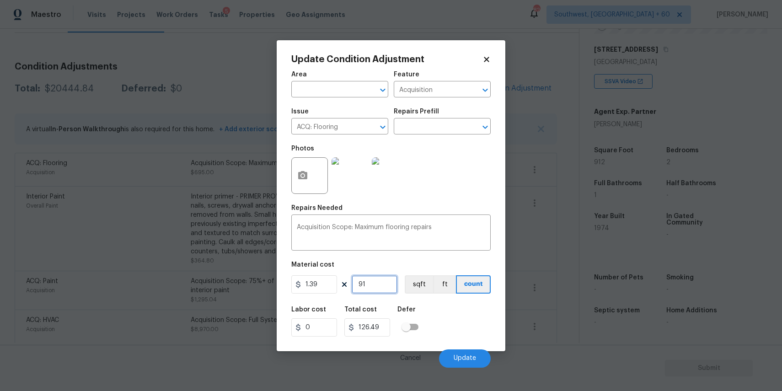
type input "912"
type input "1267.68"
type input "912"
click at [465, 353] on button "Update" at bounding box center [465, 359] width 52 height 18
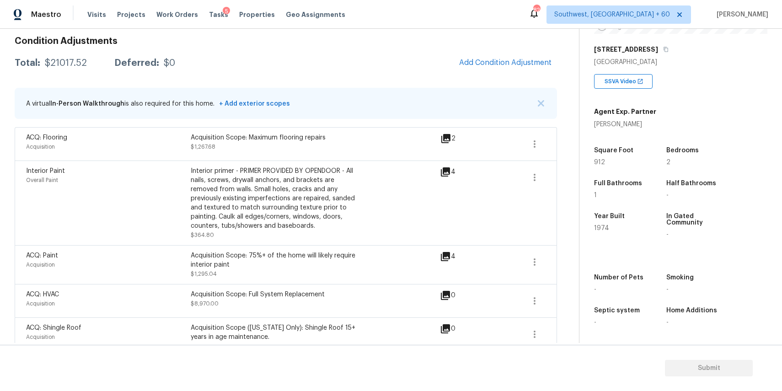
scroll to position [135, 0]
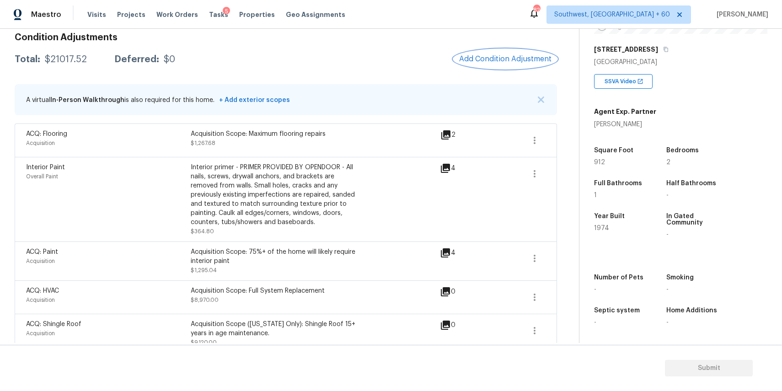
click at [509, 62] on span "Add Condition Adjustment" at bounding box center [505, 59] width 92 height 8
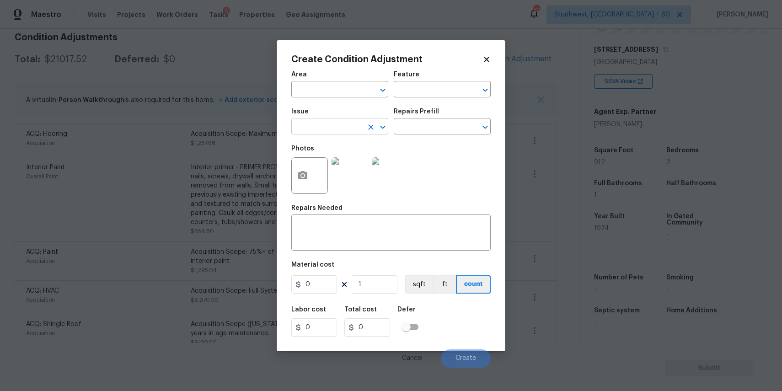
click at [339, 123] on input "text" at bounding box center [326, 127] width 71 height 14
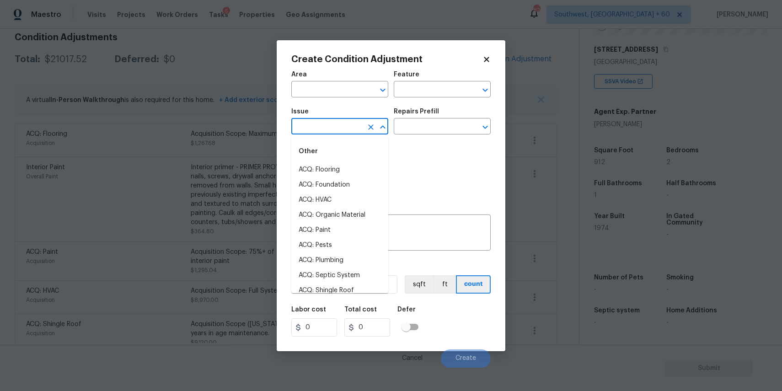
type input "e"
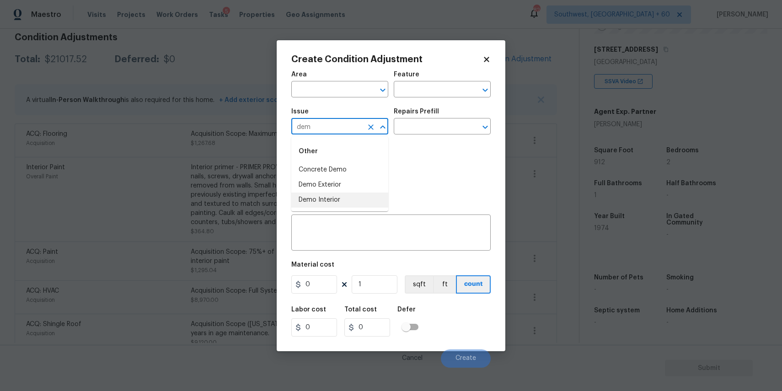
click at [353, 196] on li "Demo Interior" at bounding box center [339, 200] width 97 height 15
type input "Demo Interior"
click at [376, 237] on textarea at bounding box center [391, 233] width 189 height 19
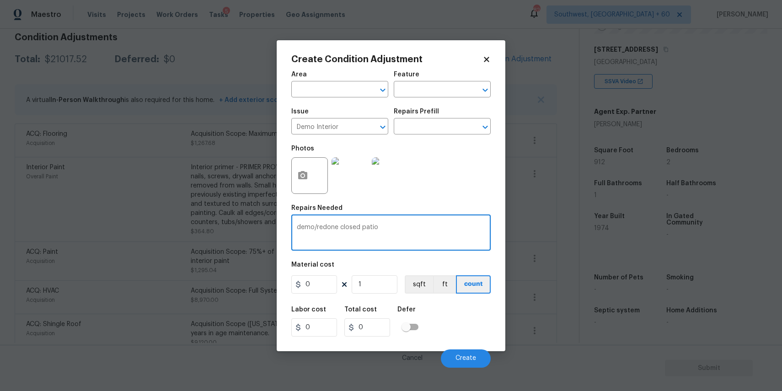
type textarea "demo/redone closed patio"
click at [318, 286] on input "0" at bounding box center [314, 284] width 46 height 18
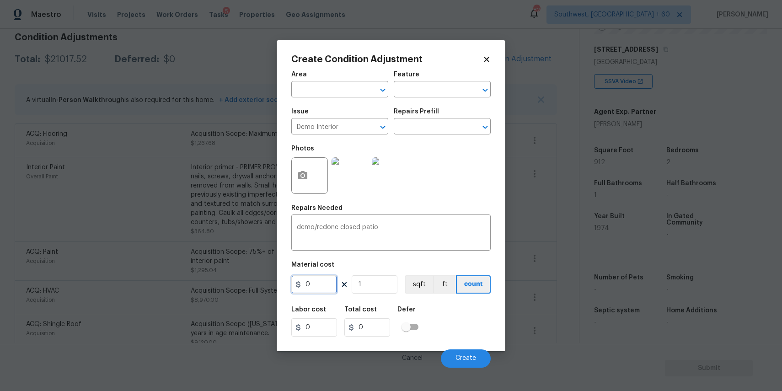
click at [318, 286] on input "0" at bounding box center [314, 284] width 46 height 18
type input "2500"
click at [297, 185] on button "button" at bounding box center [303, 176] width 22 height 36
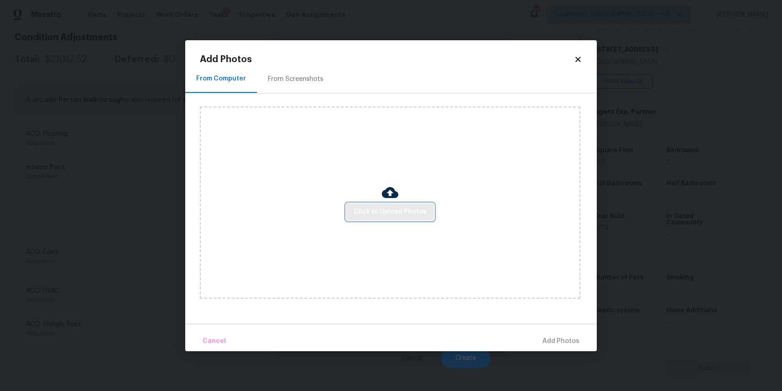
click at [378, 213] on span "Click to Upload Photos" at bounding box center [390, 211] width 73 height 11
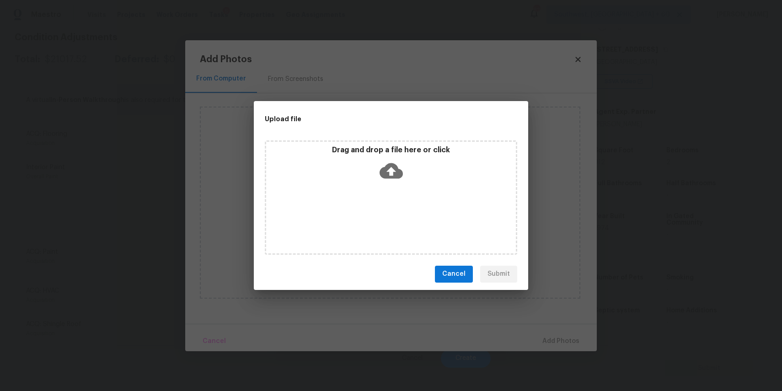
click at [378, 213] on div "Drag and drop a file here or click" at bounding box center [391, 197] width 253 height 114
